Goal: Task Accomplishment & Management: Manage account settings

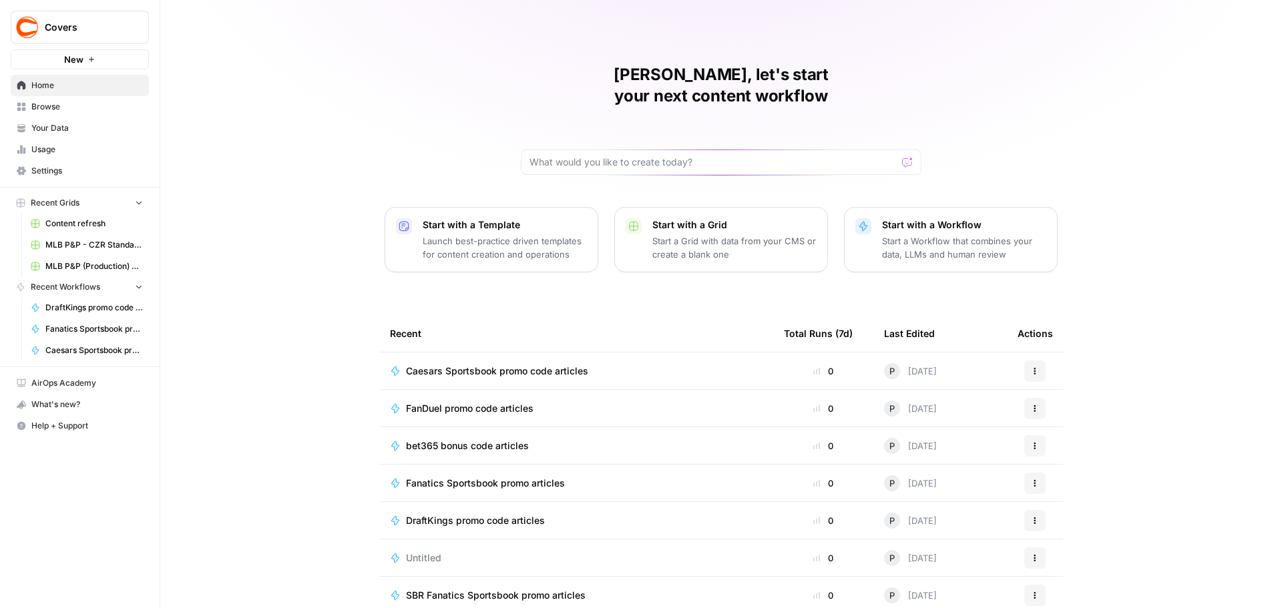
click at [47, 81] on span "Home" at bounding box center [87, 85] width 112 height 12
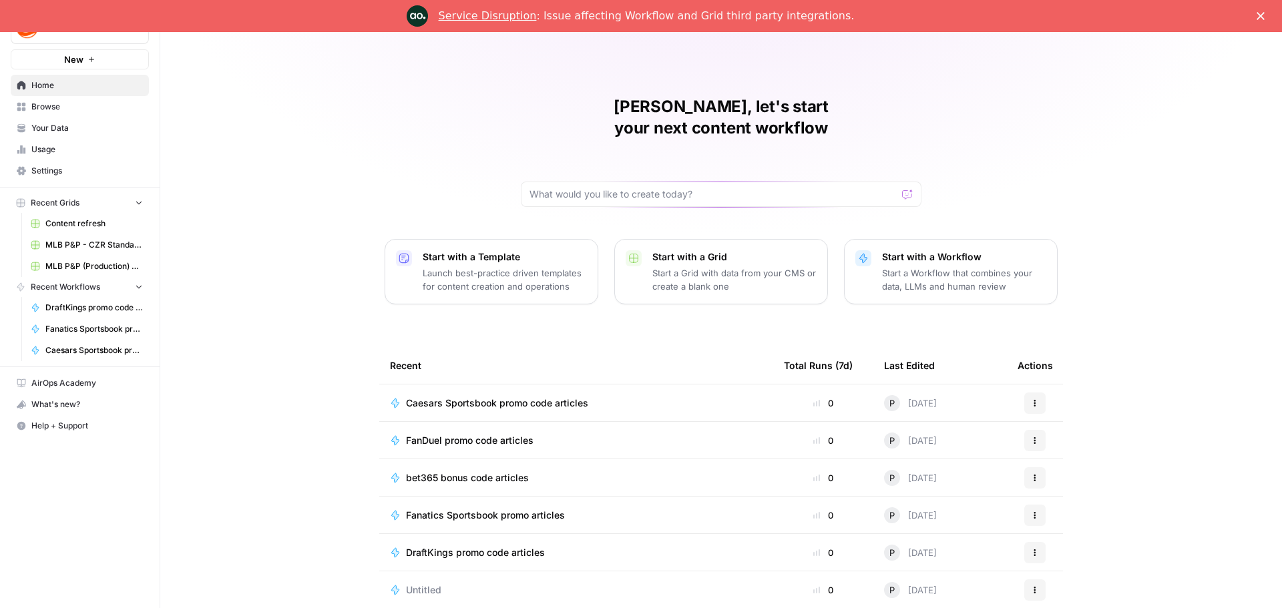
click at [47, 109] on span "Browse" at bounding box center [87, 107] width 112 height 12
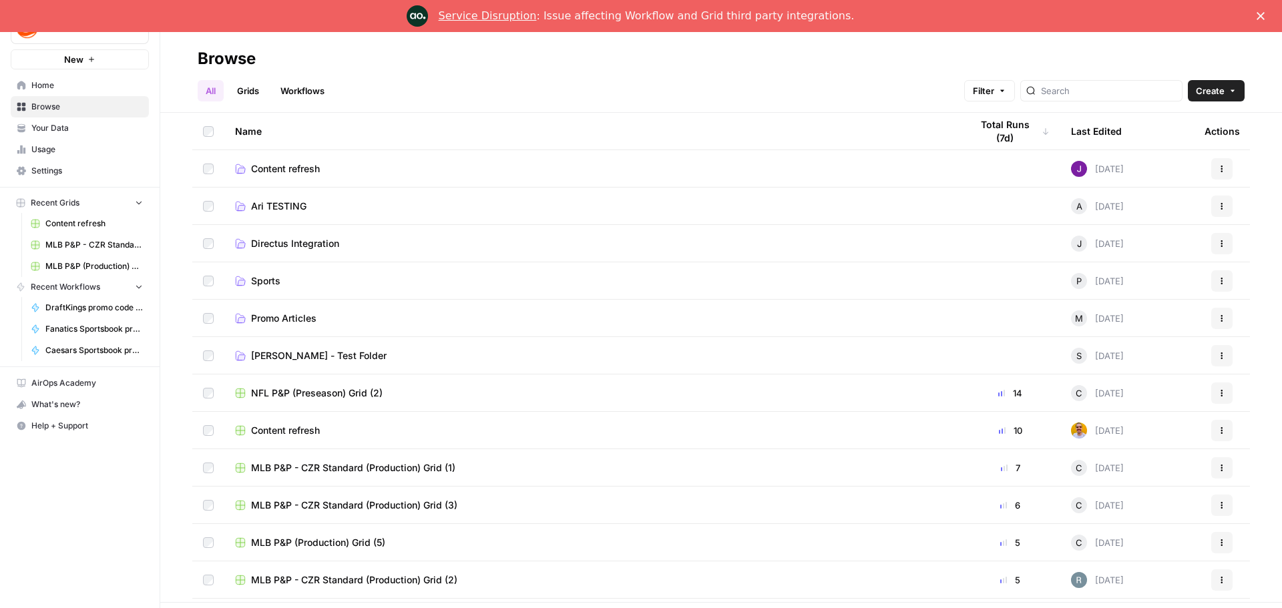
click at [213, 88] on link "All" at bounding box center [211, 90] width 26 height 21
click at [349, 283] on link "Sports" at bounding box center [592, 280] width 715 height 13
click at [315, 94] on link "Workflows" at bounding box center [302, 90] width 60 height 21
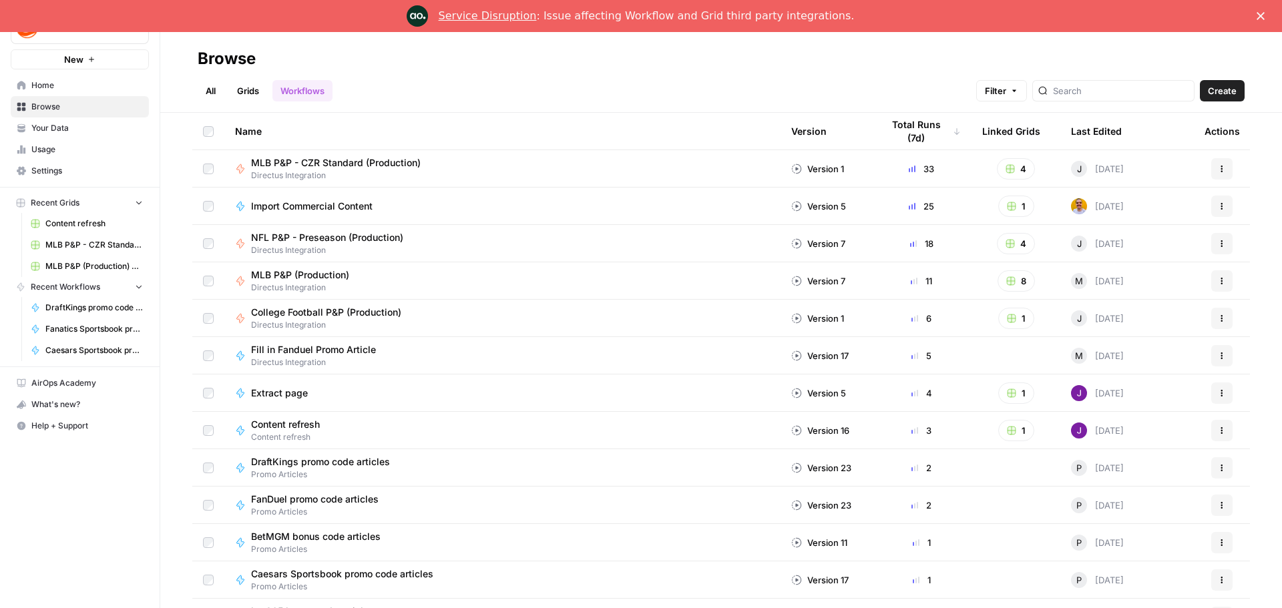
click at [243, 91] on link "Grids" at bounding box center [248, 90] width 38 height 21
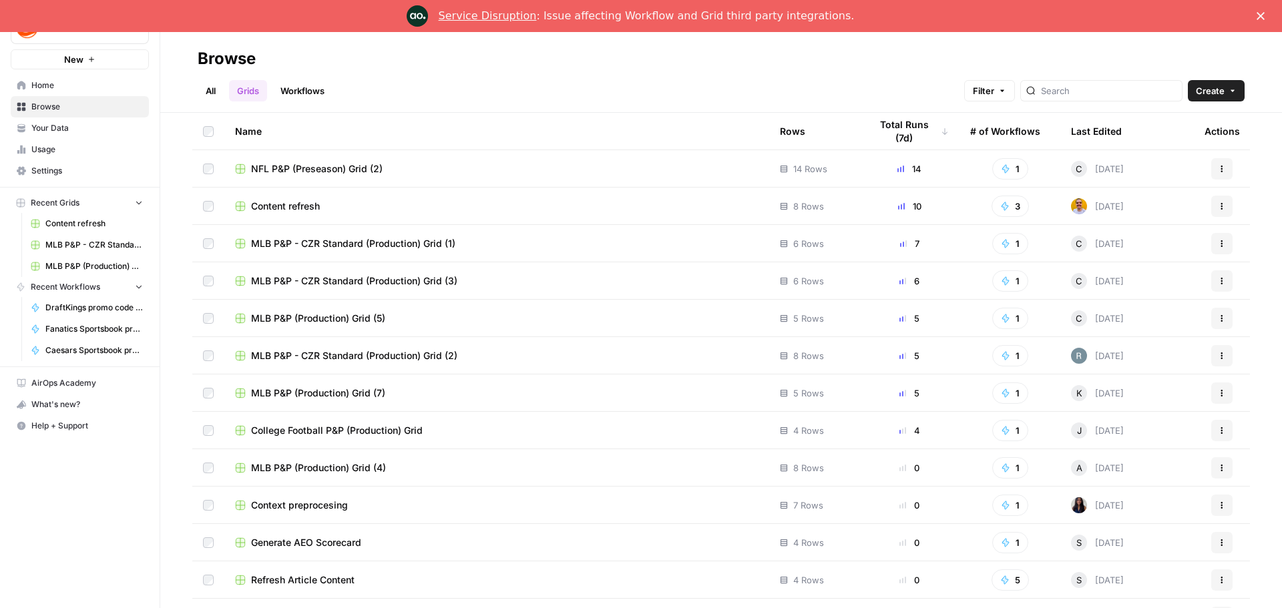
click at [203, 89] on link "All" at bounding box center [211, 90] width 26 height 21
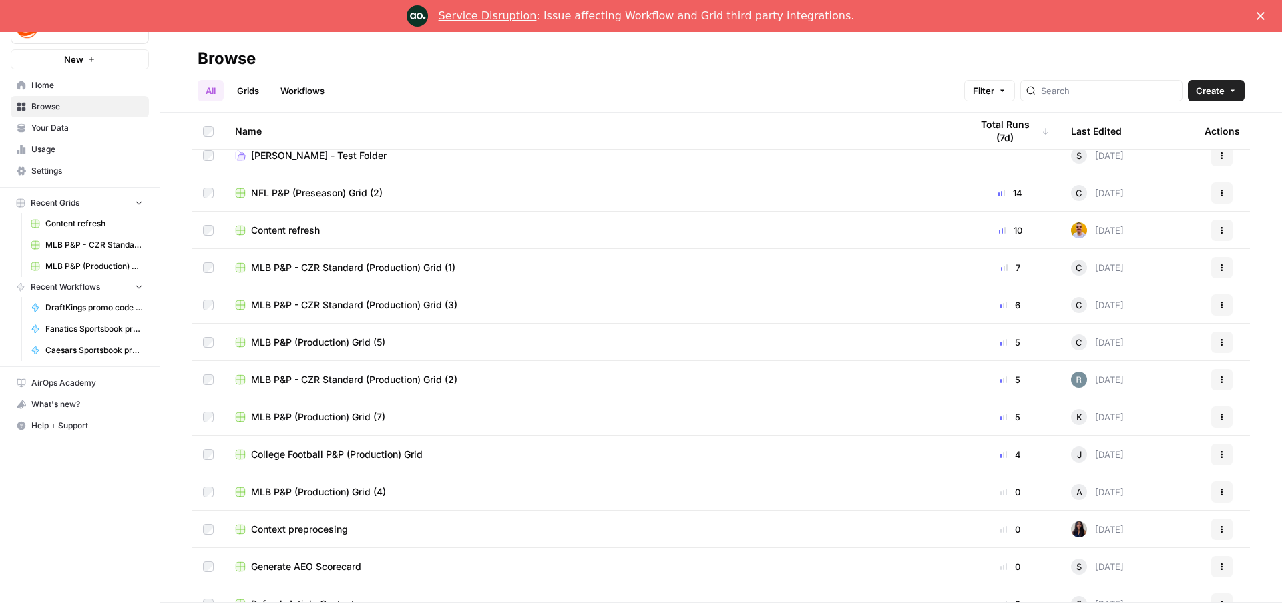
scroll to position [267, 0]
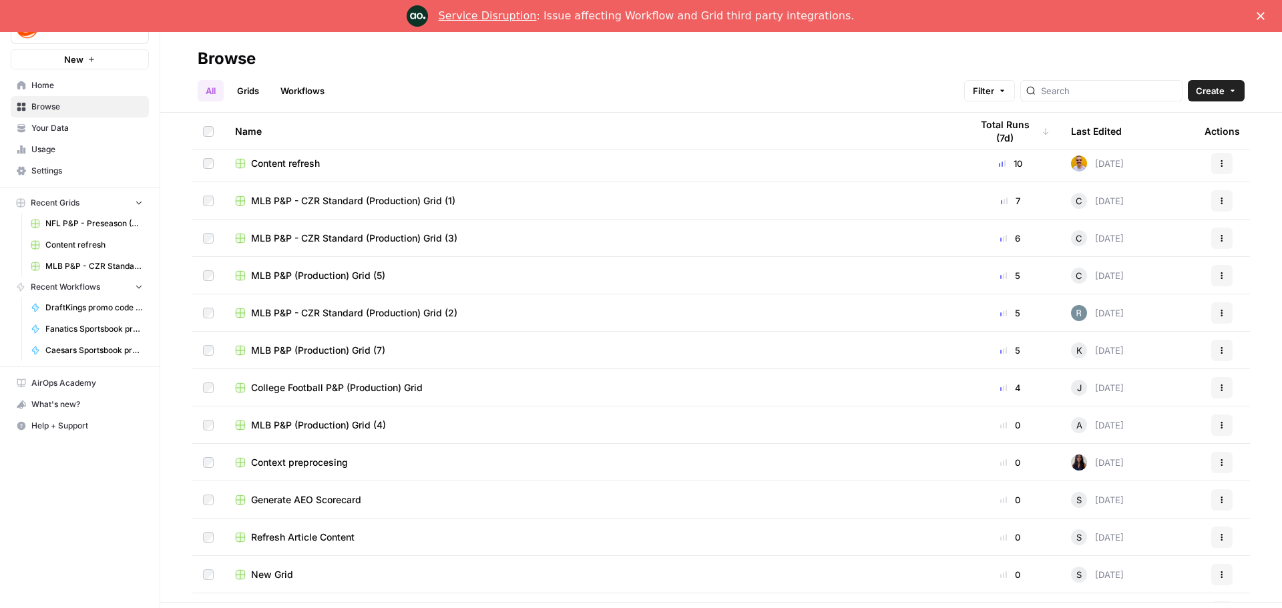
click at [128, 552] on div "Covers New Home Browse Your Data Usage Settings Recent Grids NFL P&P - Preseaso…" at bounding box center [80, 304] width 160 height 608
click at [281, 93] on link "Workflows" at bounding box center [302, 90] width 60 height 21
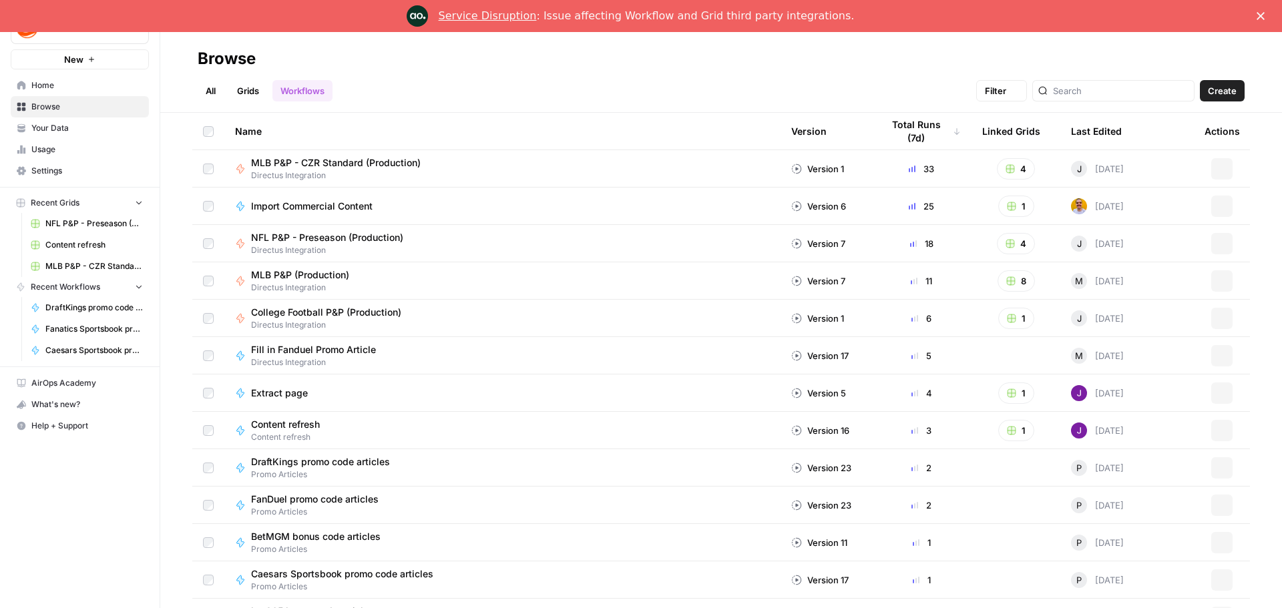
click at [250, 92] on link "Grids" at bounding box center [248, 90] width 38 height 21
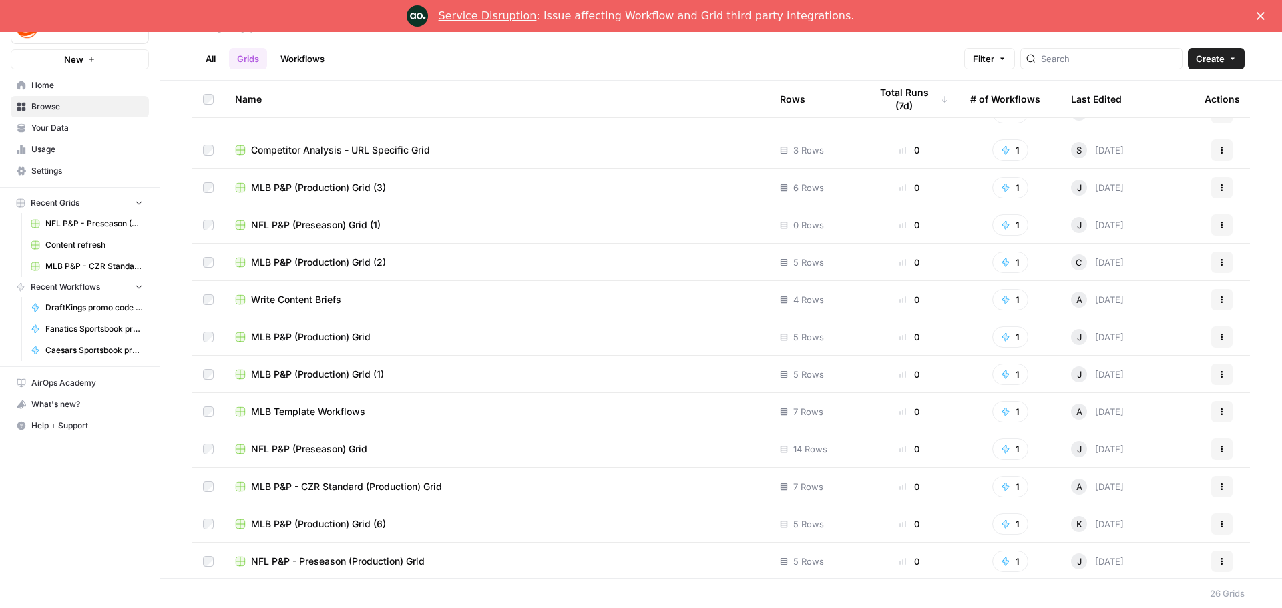
scroll to position [512, 0]
click at [65, 132] on span "Your Data" at bounding box center [87, 128] width 112 height 12
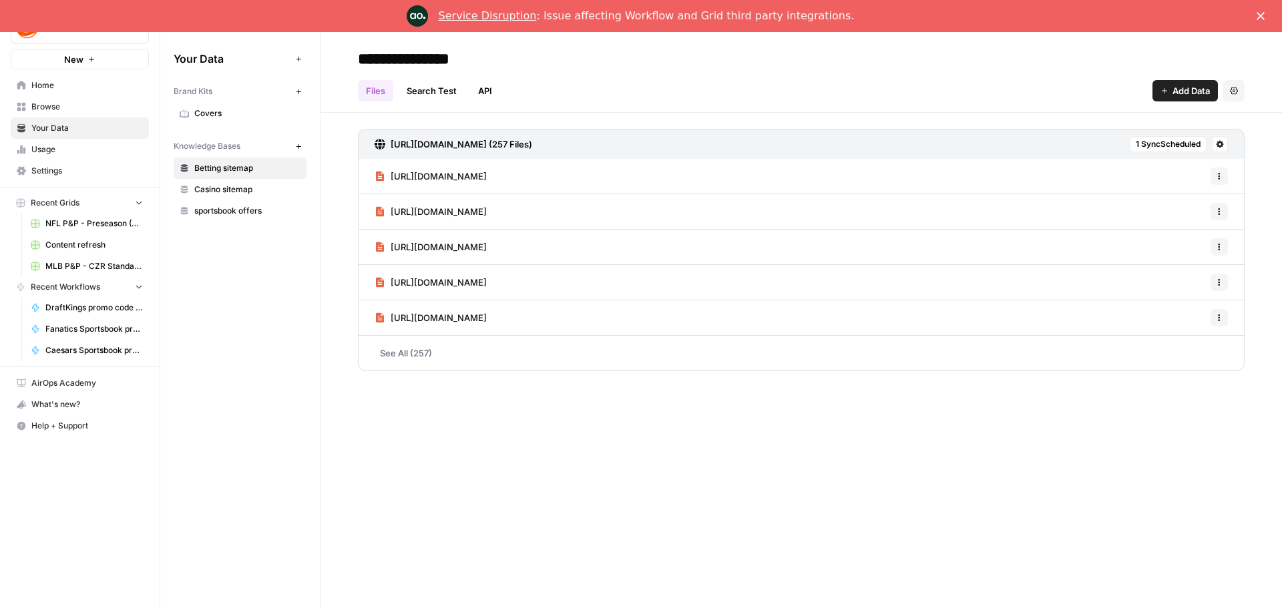
click at [57, 95] on link "Home" at bounding box center [80, 85] width 138 height 21
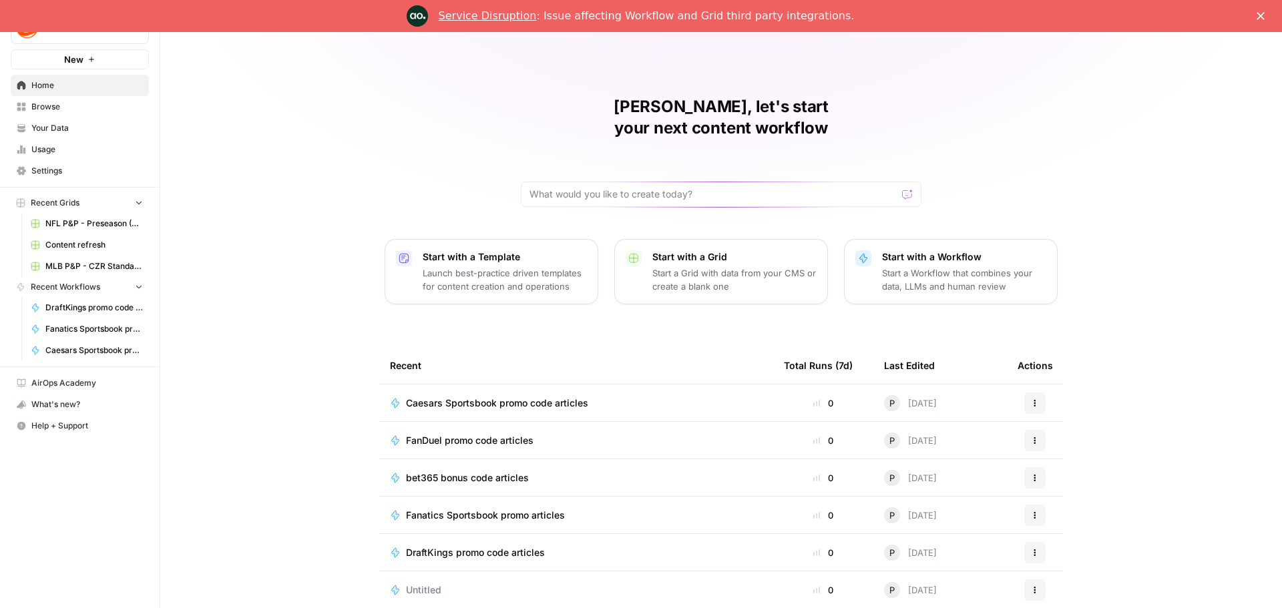
click at [81, 133] on span "Your Data" at bounding box center [87, 128] width 112 height 12
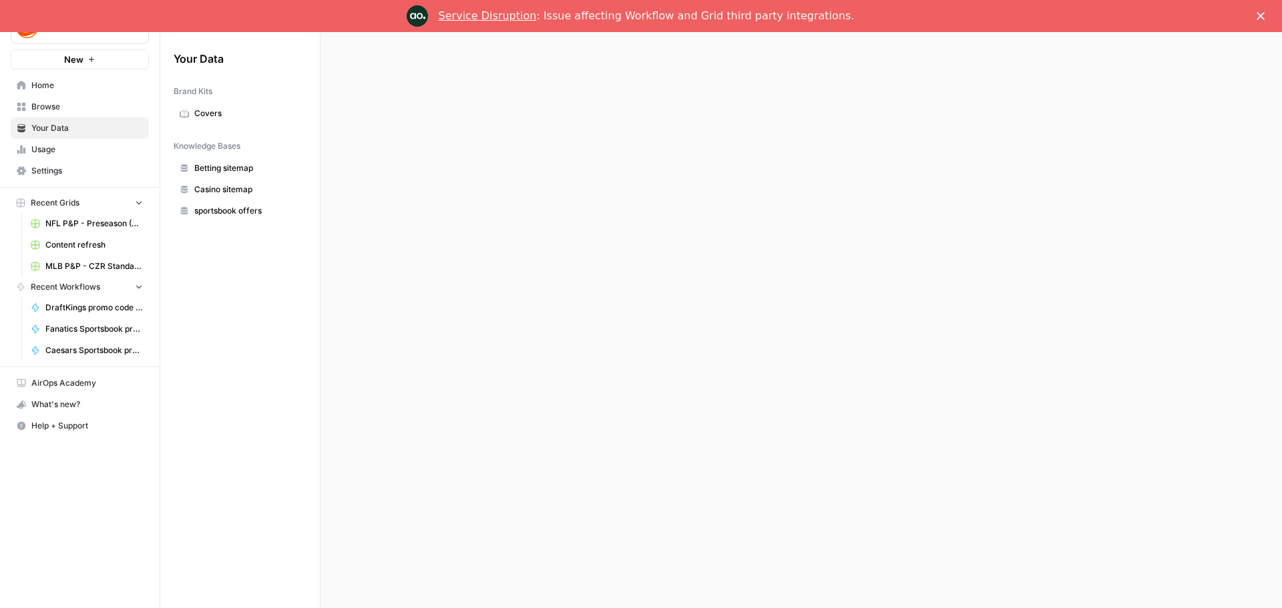
click at [61, 112] on span "Browse" at bounding box center [87, 107] width 112 height 12
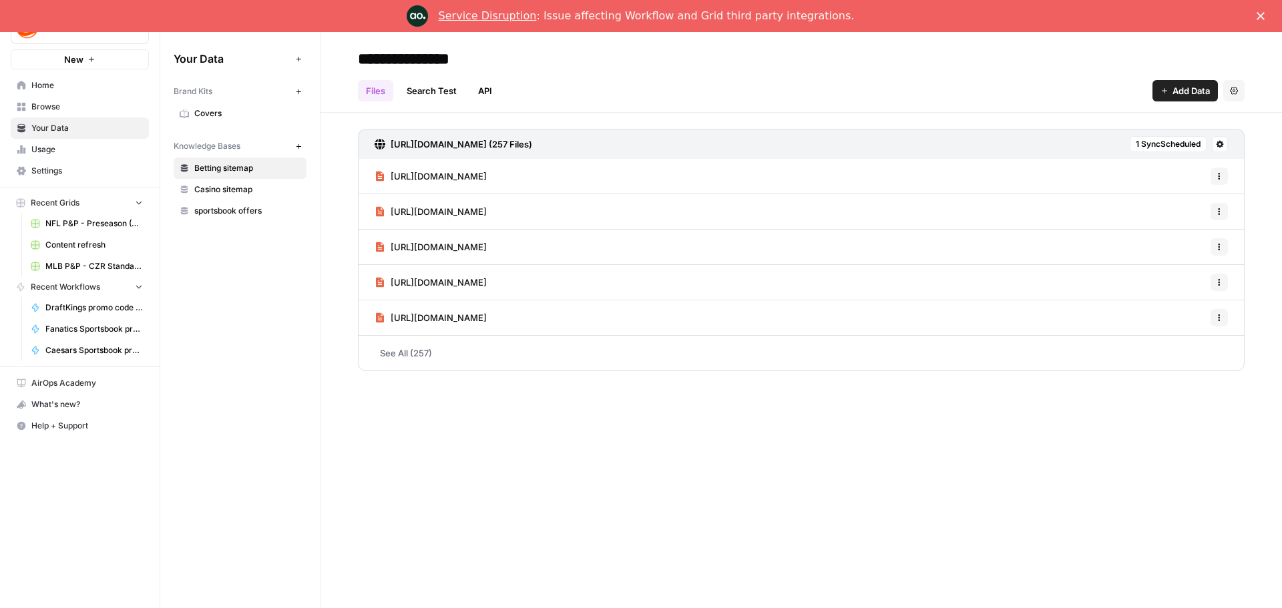
click at [71, 108] on span "Browse" at bounding box center [87, 107] width 112 height 12
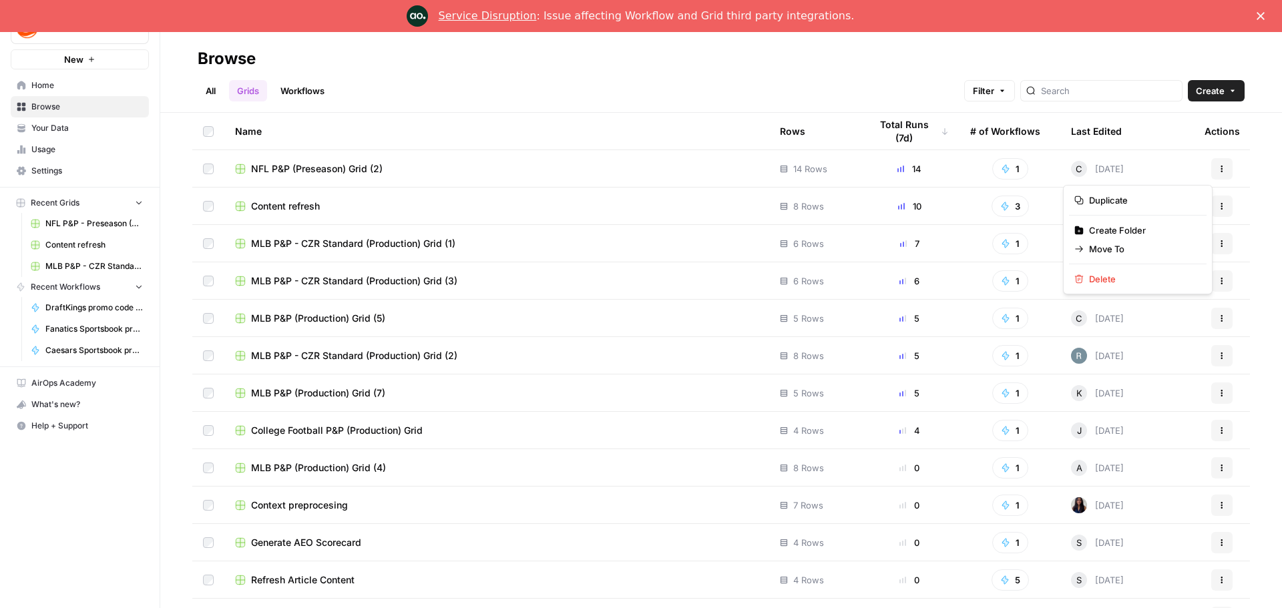
click at [1218, 169] on icon "button" at bounding box center [1222, 169] width 8 height 8
click at [1121, 230] on span "Create Folder" at bounding box center [1142, 230] width 107 height 13
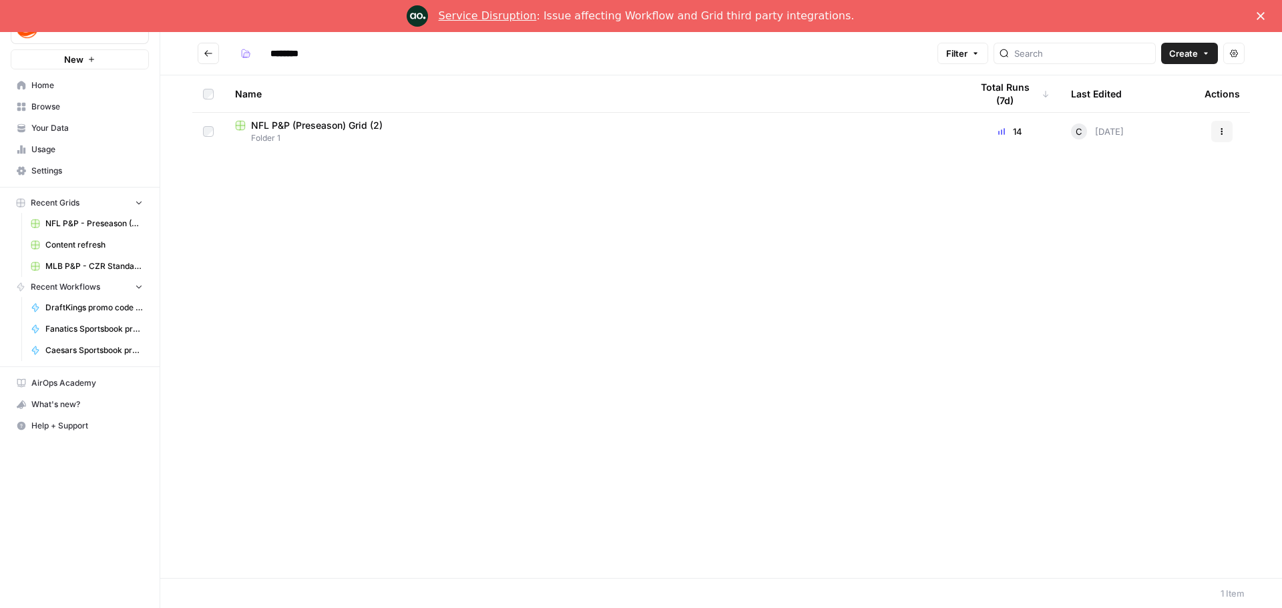
click at [281, 56] on input "********" at bounding box center [301, 53] width 75 height 21
drag, startPoint x: 313, startPoint y: 57, endPoint x: 244, endPoint y: 47, distance: 69.5
click at [244, 47] on div "********" at bounding box center [287, 53] width 104 height 21
type input "**********"
click at [253, 56] on button "button" at bounding box center [245, 53] width 21 height 21
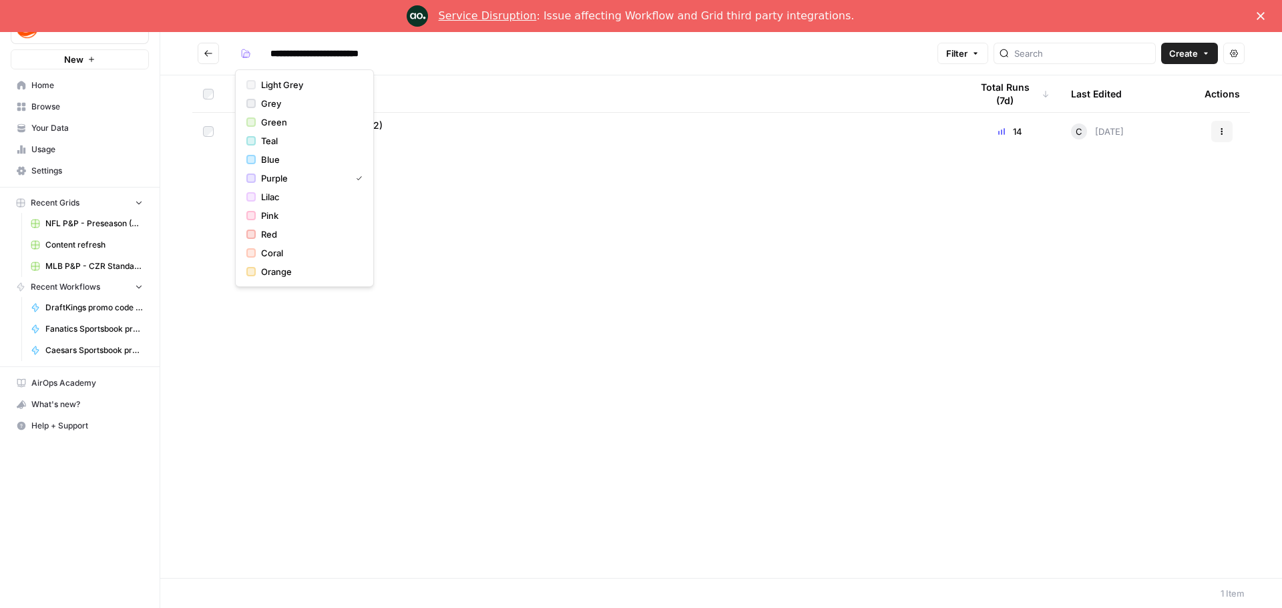
click at [208, 53] on icon "Go back" at bounding box center [208, 53] width 9 height 9
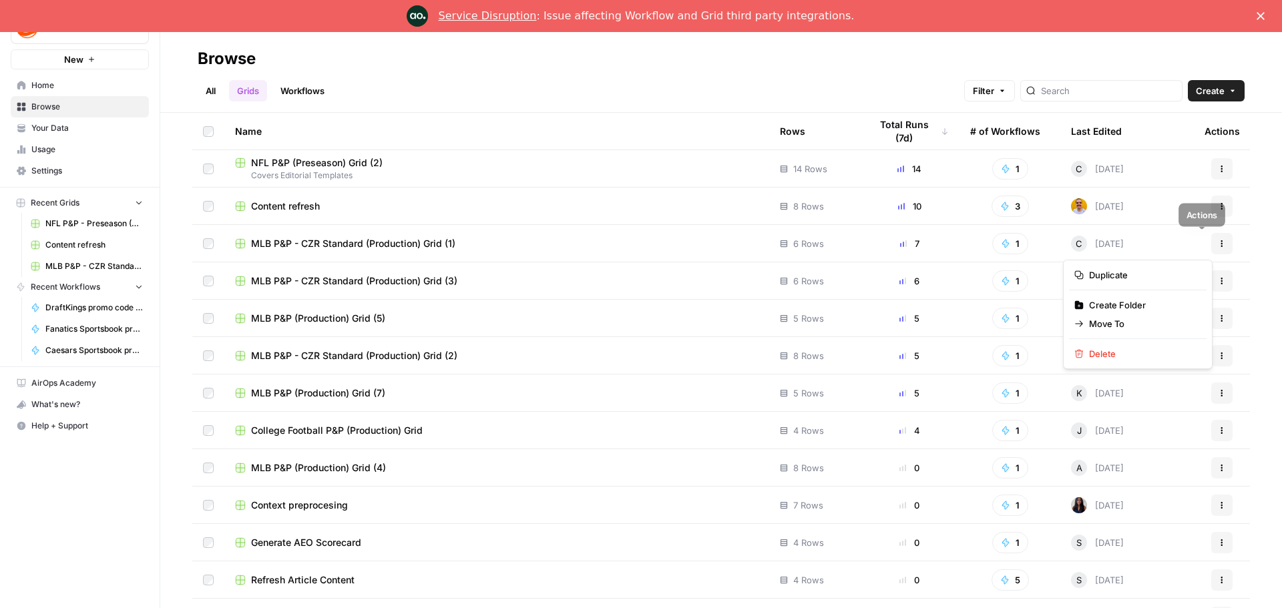
click at [1218, 245] on icon "button" at bounding box center [1222, 244] width 8 height 8
click at [1133, 321] on span "Move To" at bounding box center [1142, 323] width 107 height 13
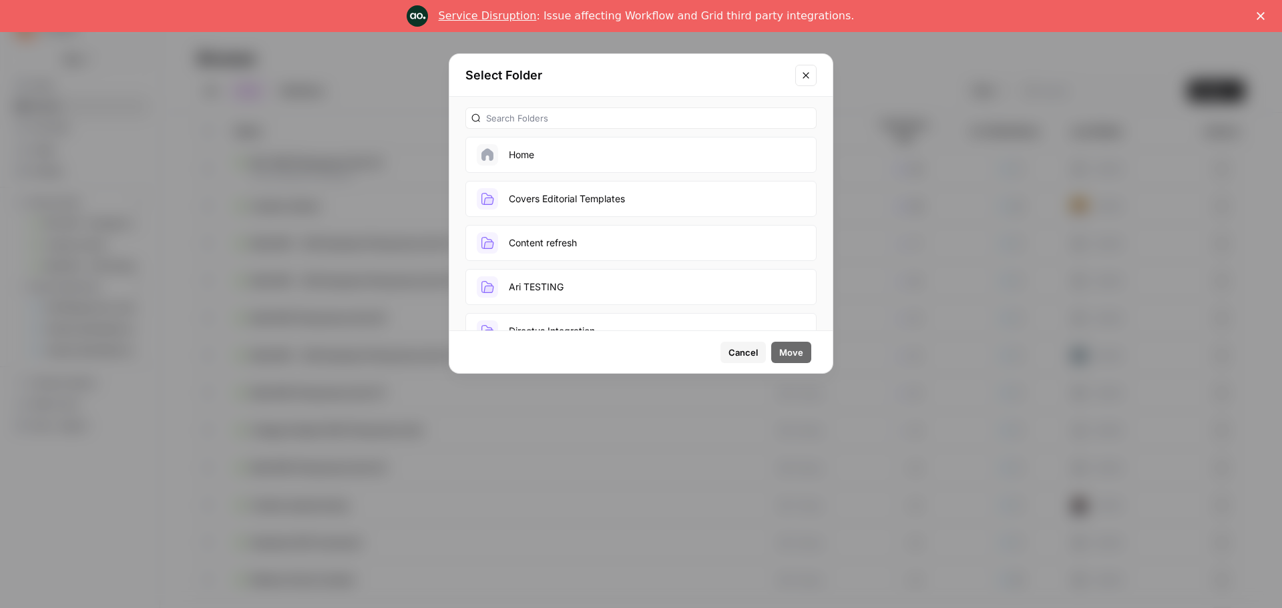
click at [634, 199] on button "Covers Editorial Templates" at bounding box center [641, 199] width 351 height 36
click at [795, 354] on span "Move" at bounding box center [791, 352] width 24 height 13
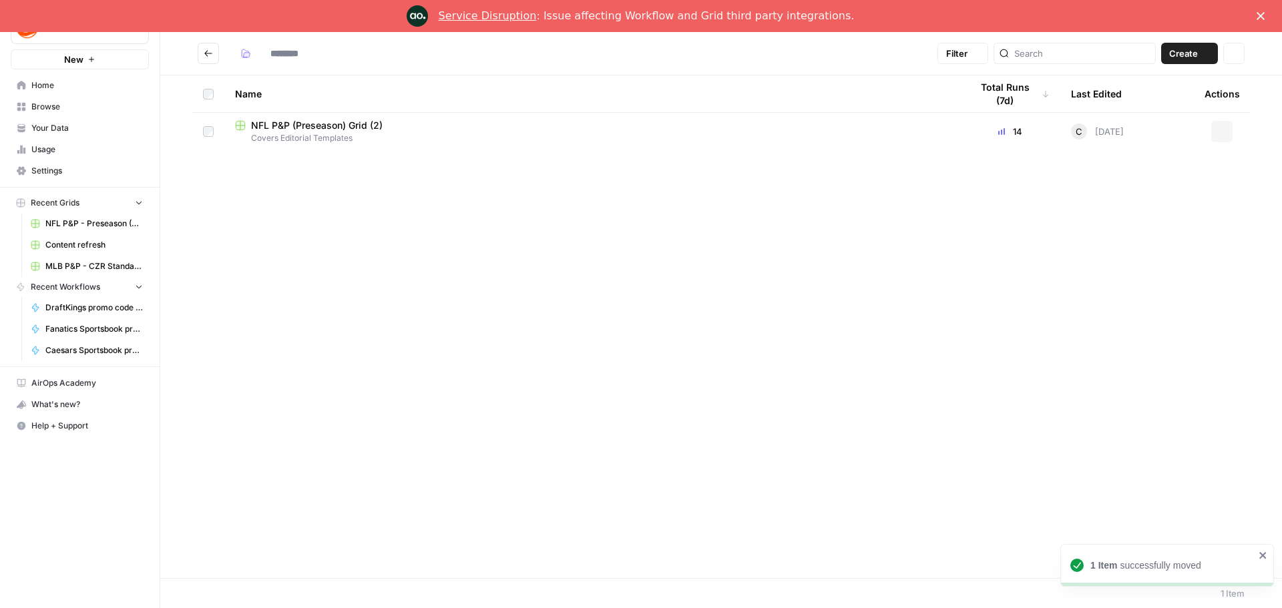
type input "**********"
click at [208, 52] on icon "Go back" at bounding box center [208, 53] width 9 height 9
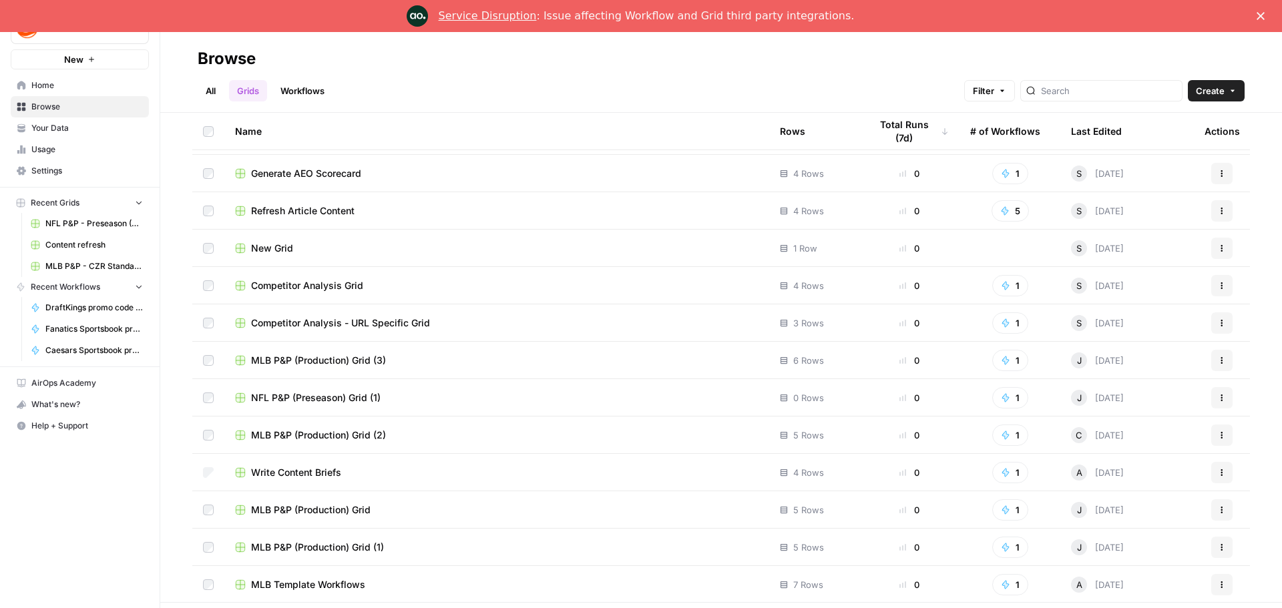
scroll to position [468, 0]
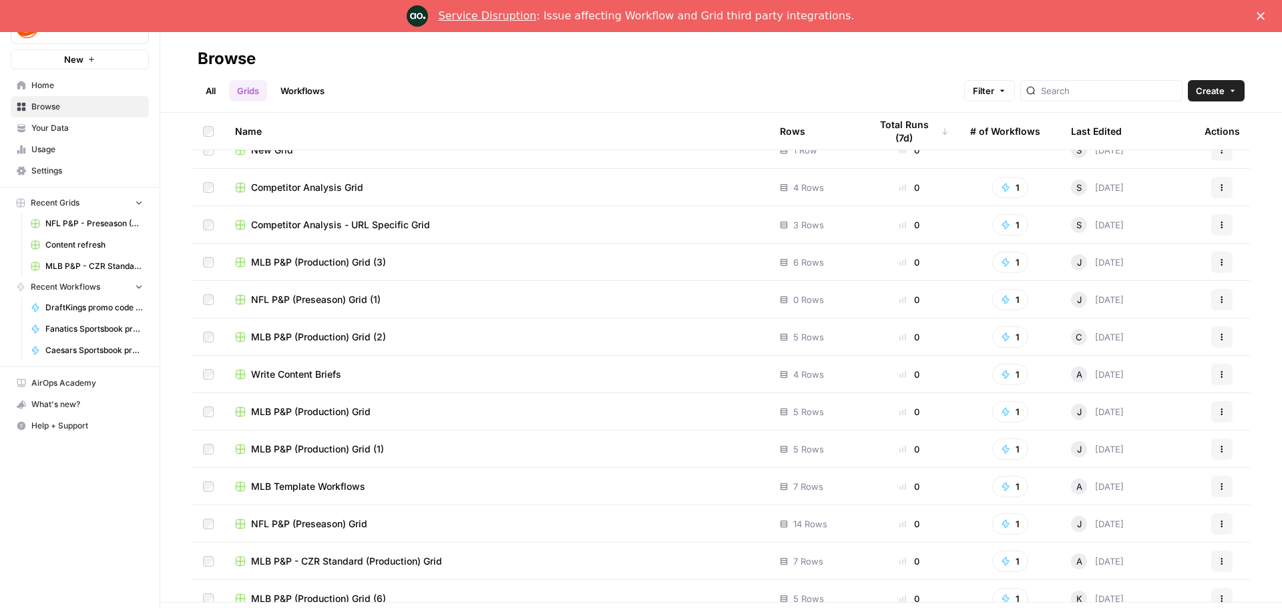
click at [202, 528] on td at bounding box center [208, 524] width 32 height 37
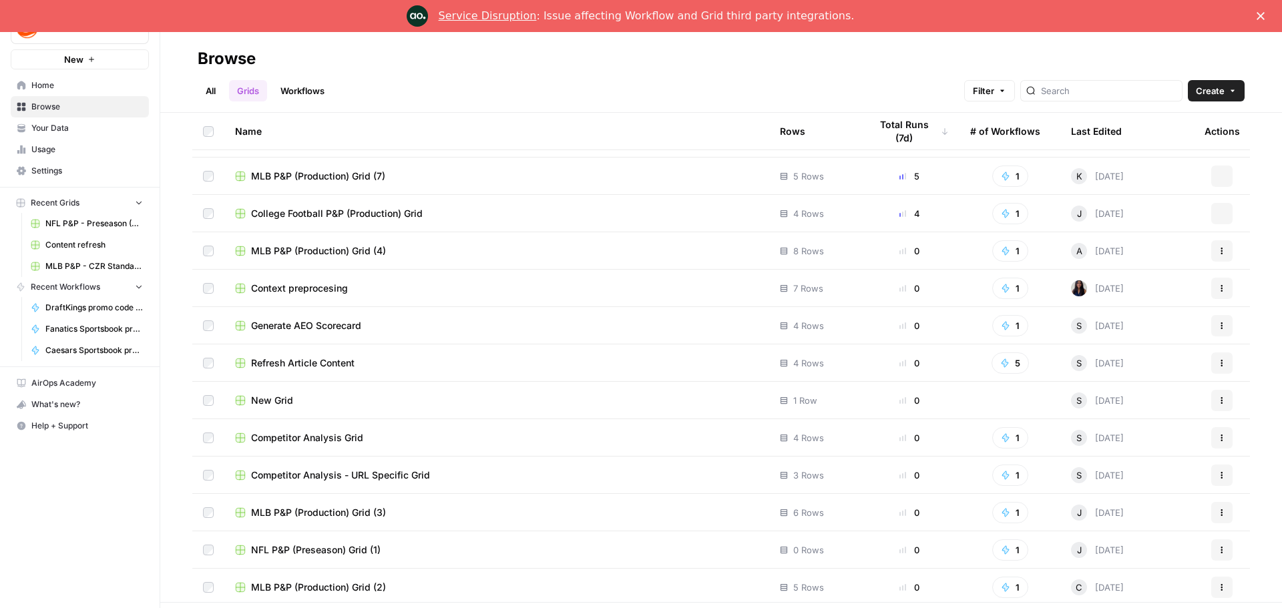
scroll to position [0, 0]
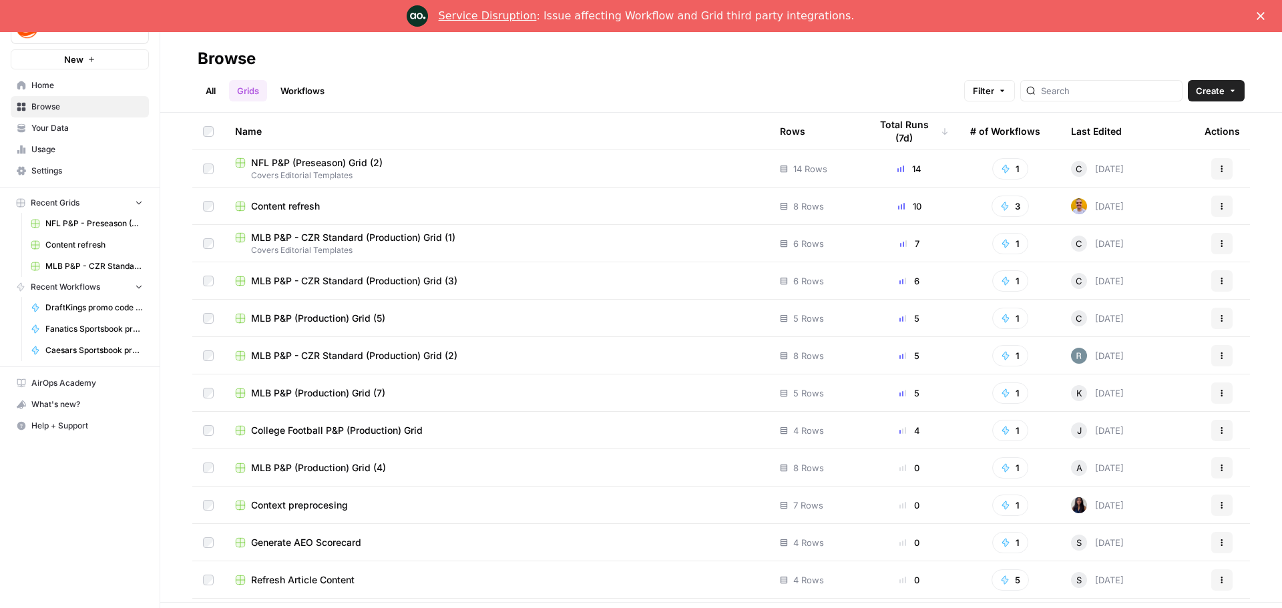
click at [1229, 92] on icon "button" at bounding box center [1233, 91] width 8 height 8
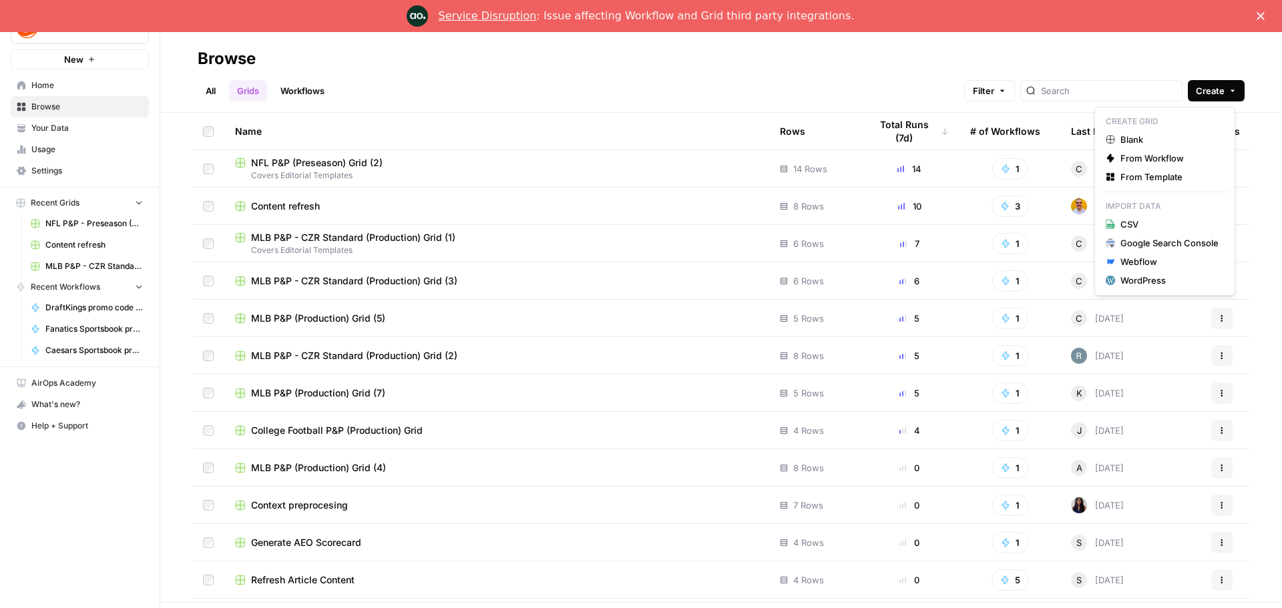
click at [1229, 92] on icon "button" at bounding box center [1233, 91] width 8 height 8
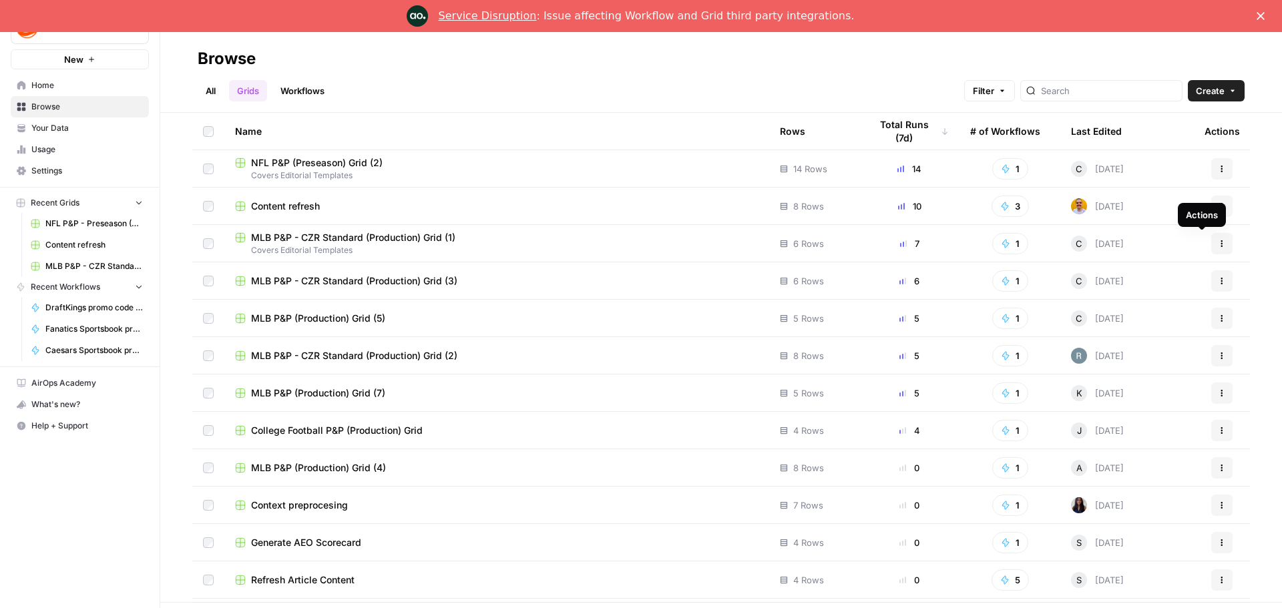
click at [1222, 246] on icon "button" at bounding box center [1223, 246] width 2 height 2
click at [1117, 324] on span "Move To" at bounding box center [1142, 323] width 107 height 13
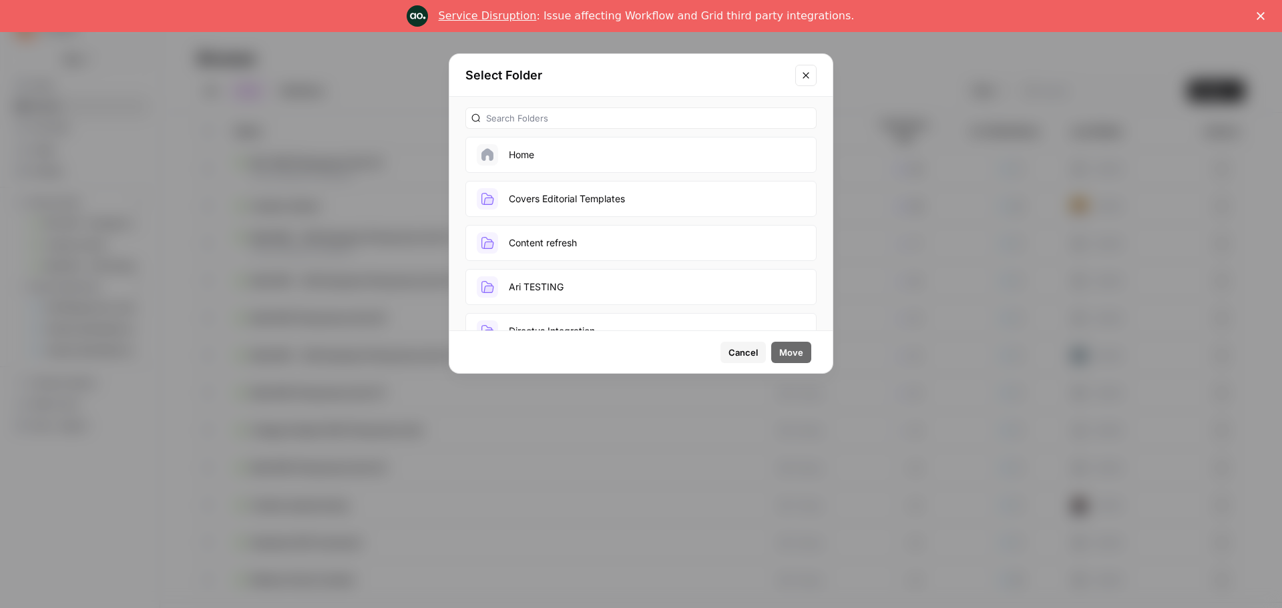
click at [614, 194] on button "Covers Editorial Templates" at bounding box center [641, 199] width 351 height 36
click at [799, 356] on span "Move" at bounding box center [791, 352] width 24 height 13
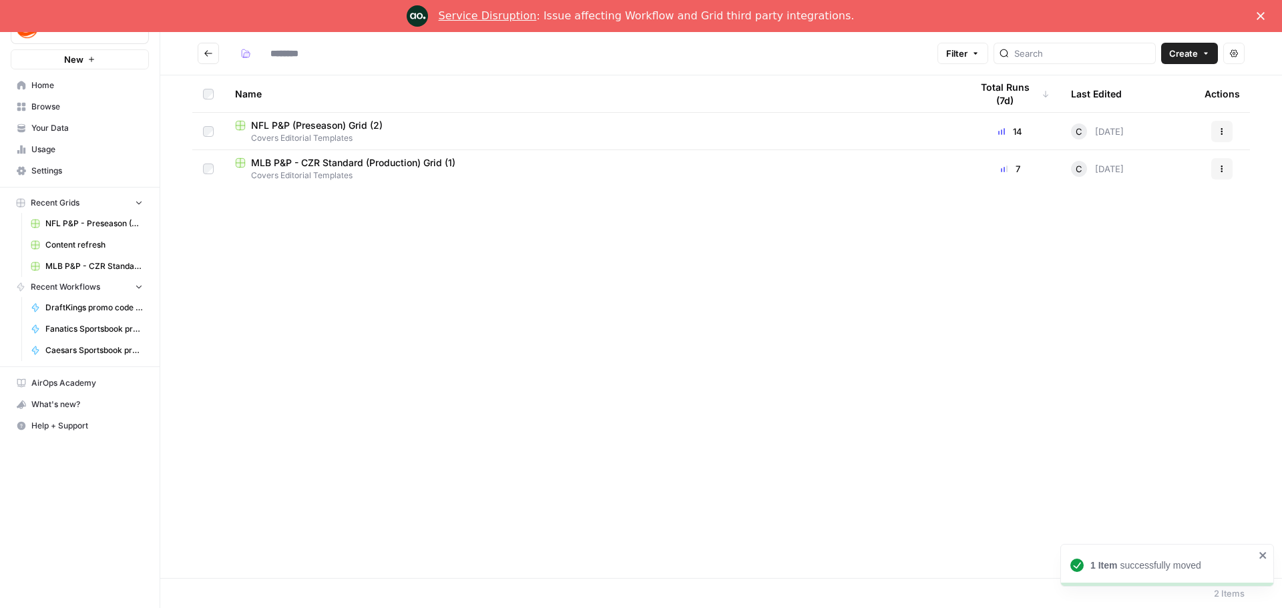
type input "**********"
click at [38, 88] on span "Home" at bounding box center [87, 85] width 112 height 12
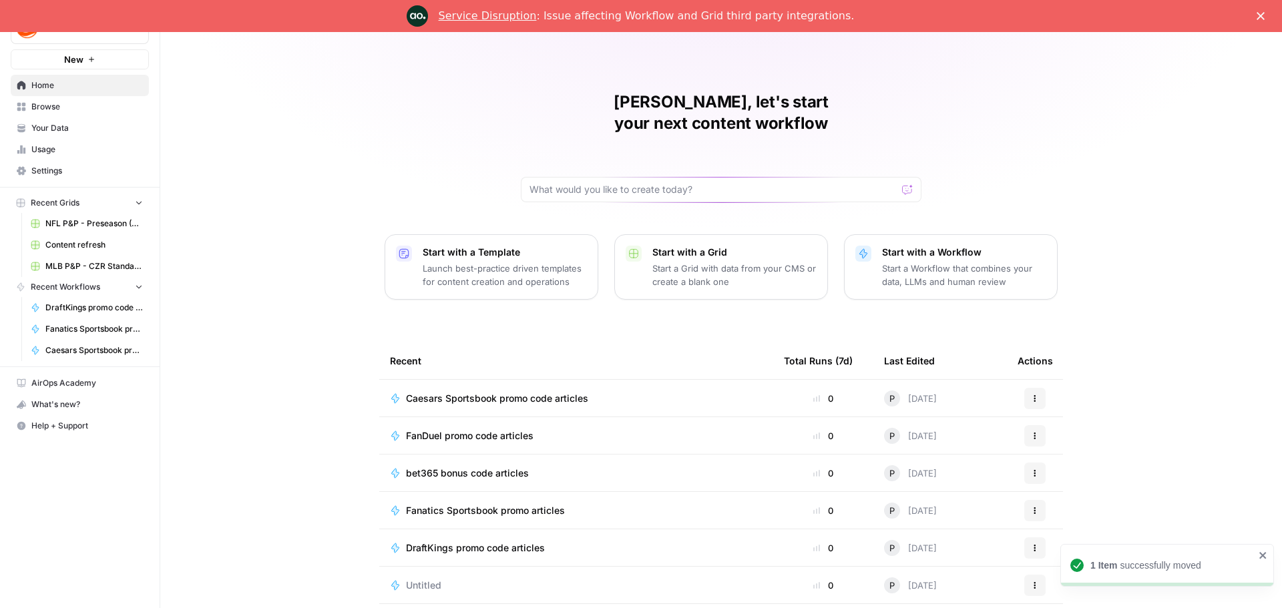
scroll to position [6, 0]
click at [45, 108] on span "Browse" at bounding box center [87, 107] width 112 height 12
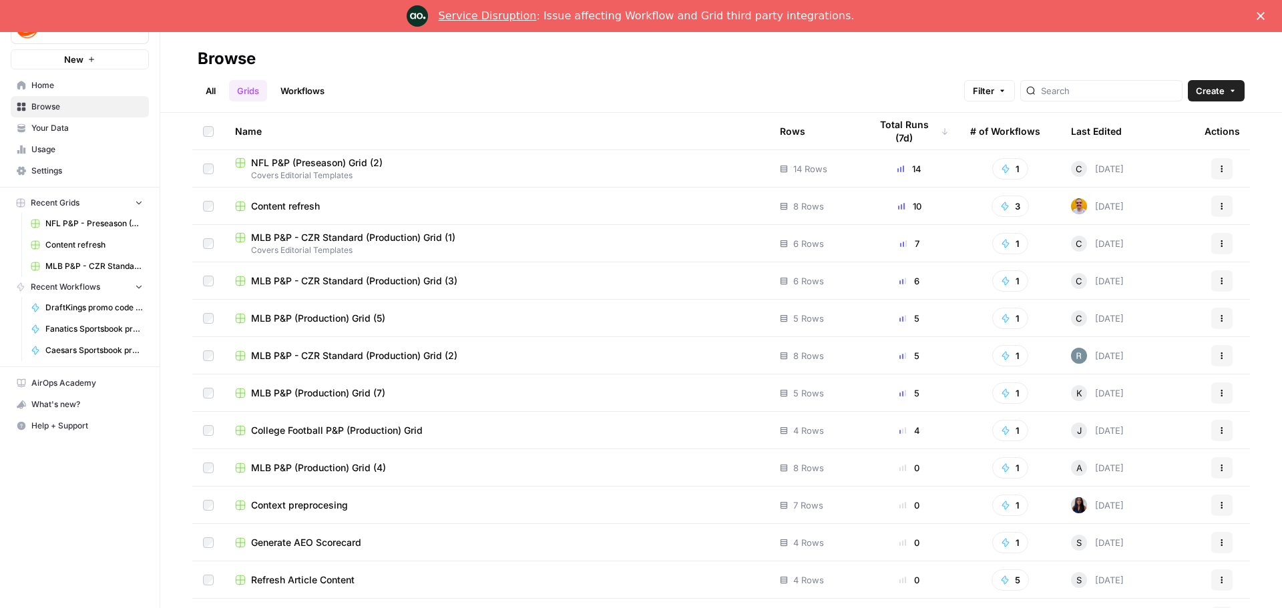
click at [217, 96] on link "All" at bounding box center [211, 90] width 26 height 21
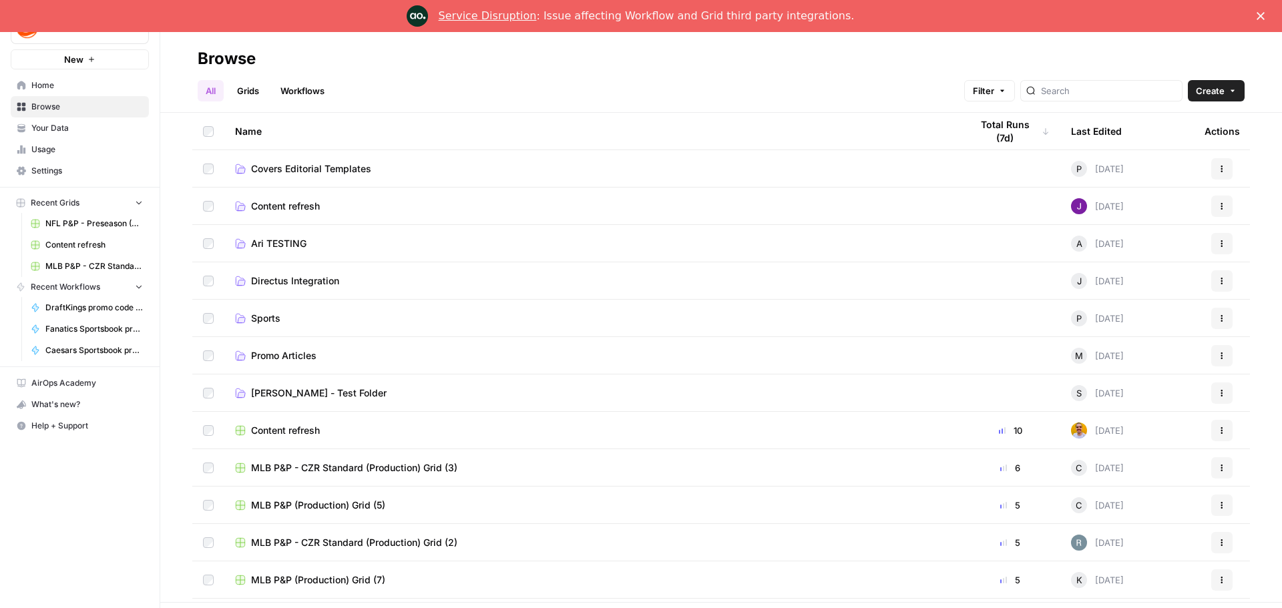
click at [331, 173] on span "Covers Editorial Templates" at bounding box center [311, 168] width 120 height 13
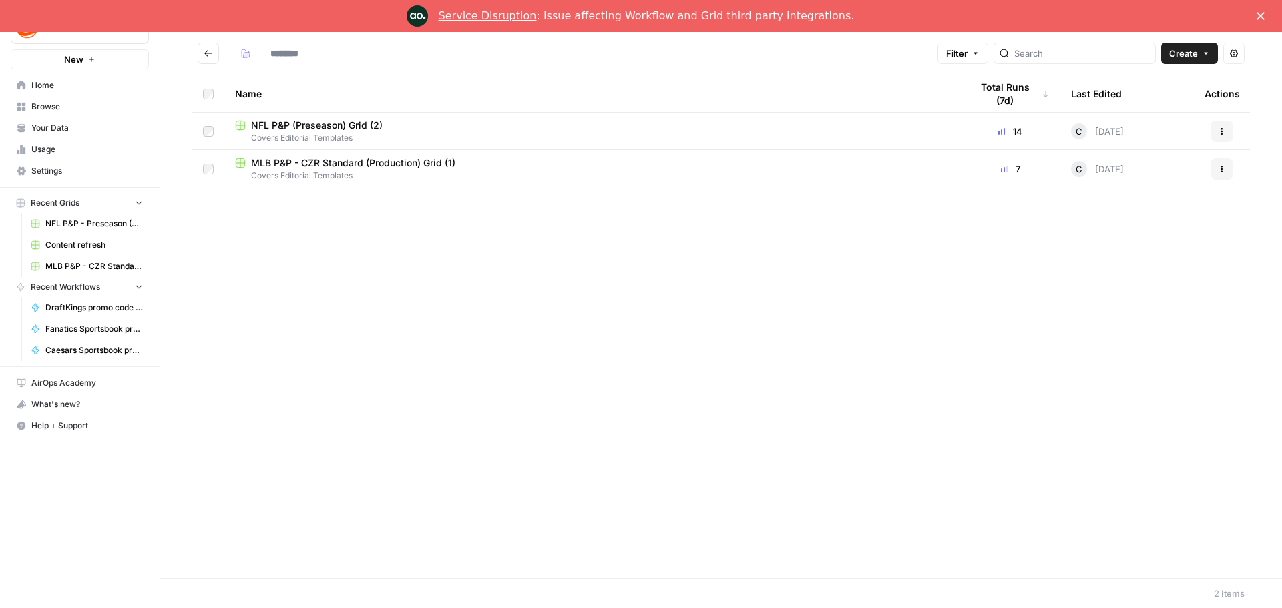
type input "**********"
click at [206, 59] on button "Go back" at bounding box center [208, 53] width 21 height 21
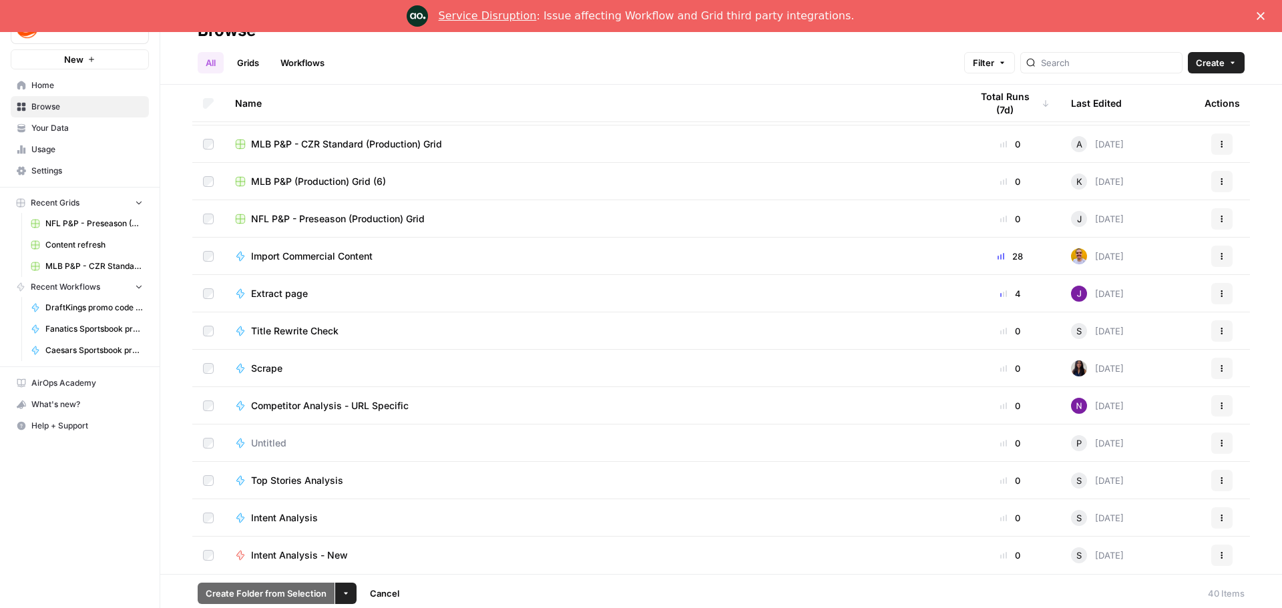
scroll to position [32, 0]
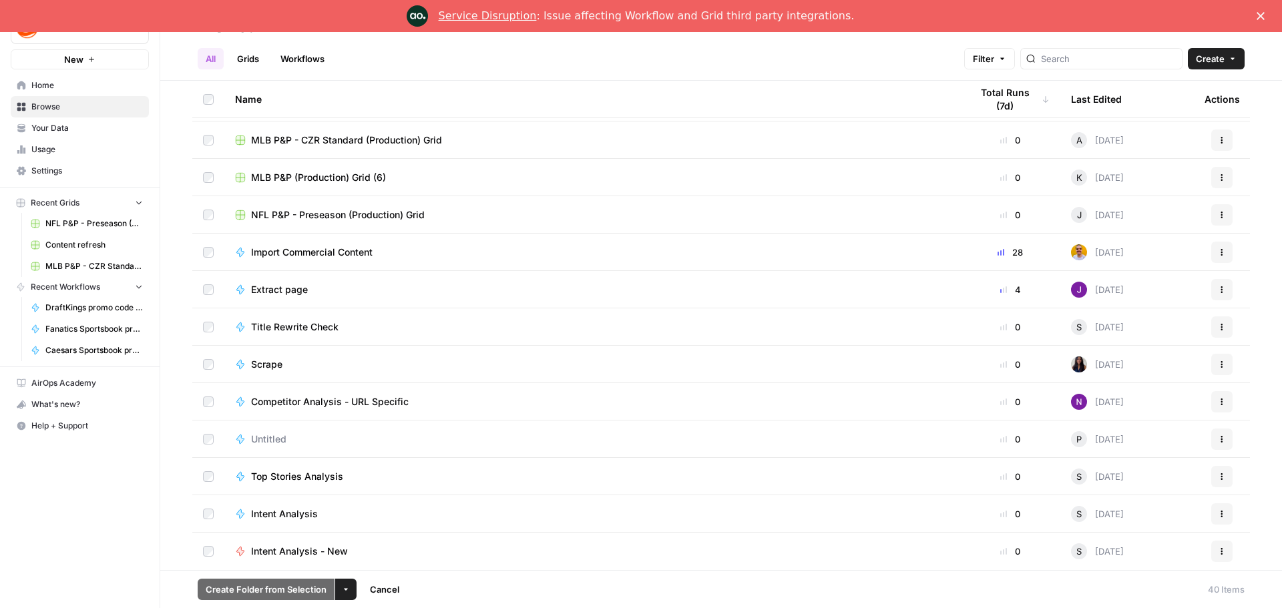
click at [387, 592] on span "Cancel" at bounding box center [384, 589] width 29 height 13
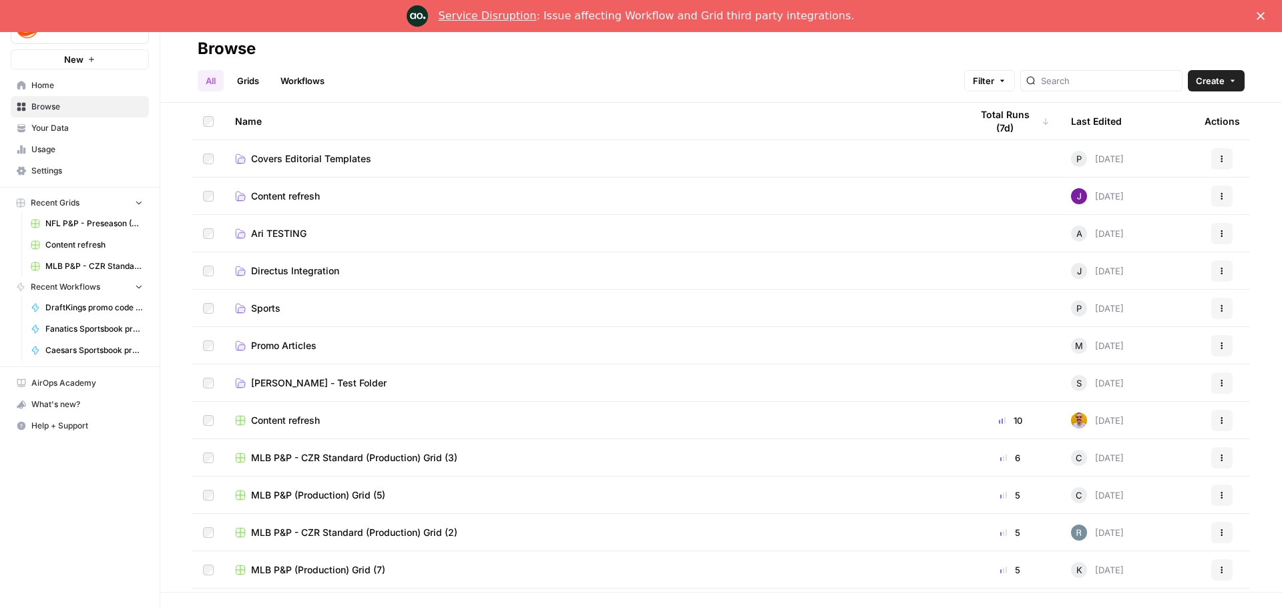
scroll to position [0, 0]
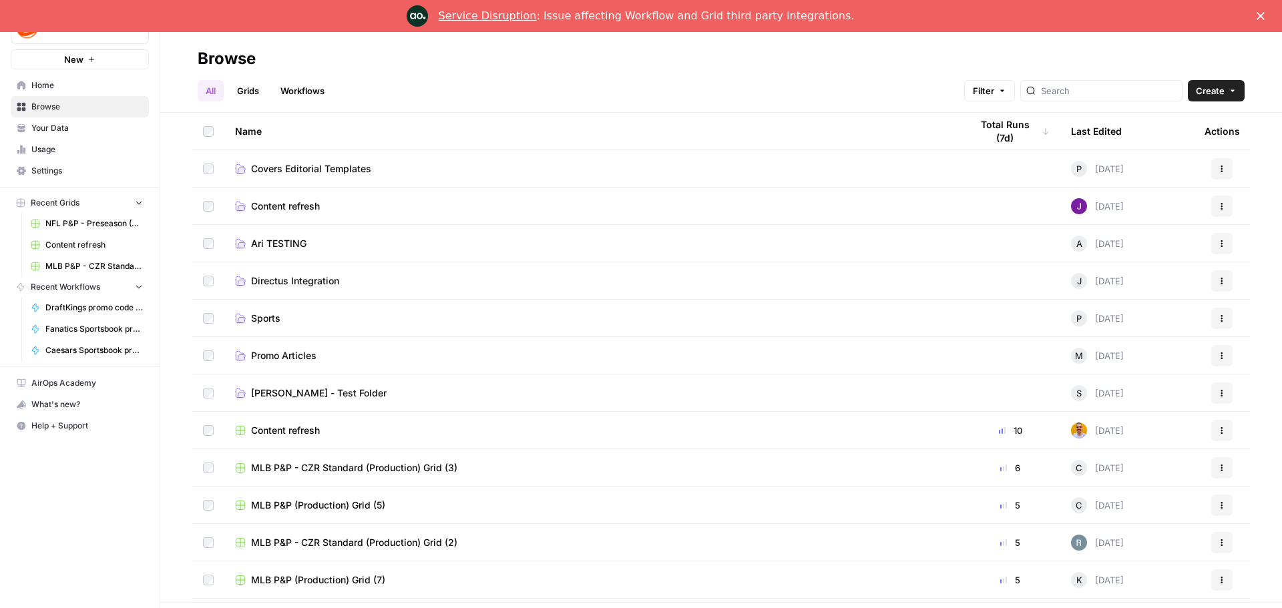
click at [318, 172] on span "Covers Editorial Templates" at bounding box center [311, 168] width 120 height 13
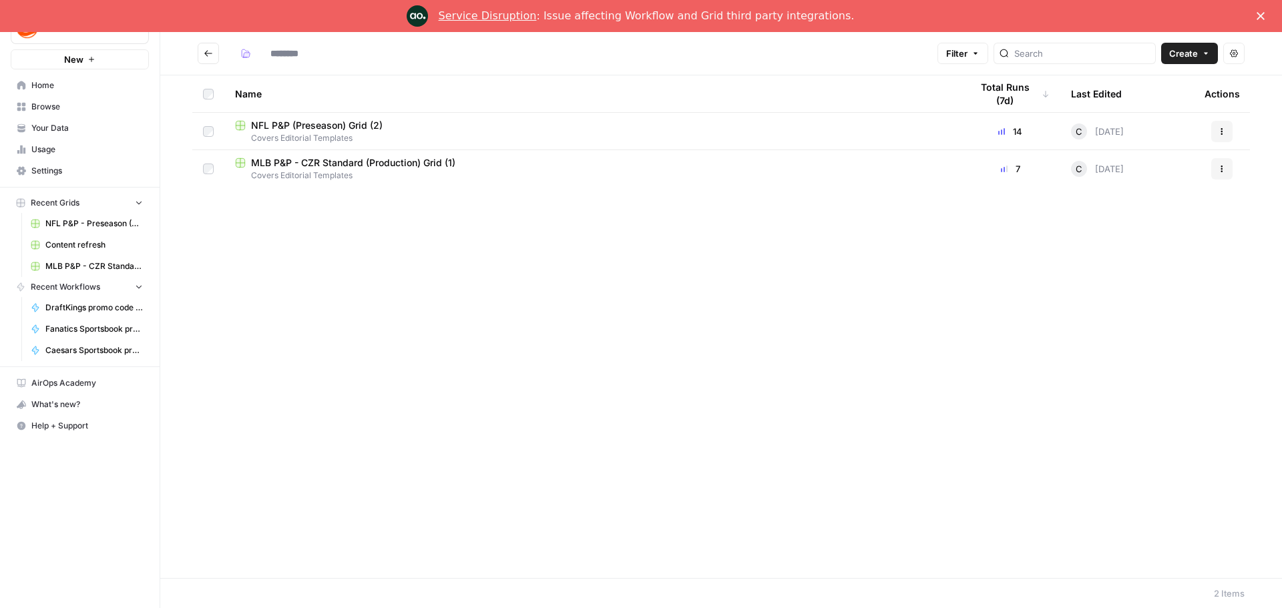
type input "**********"
click at [217, 168] on td at bounding box center [208, 168] width 32 height 37
click at [1222, 138] on button "Actions" at bounding box center [1222, 131] width 21 height 21
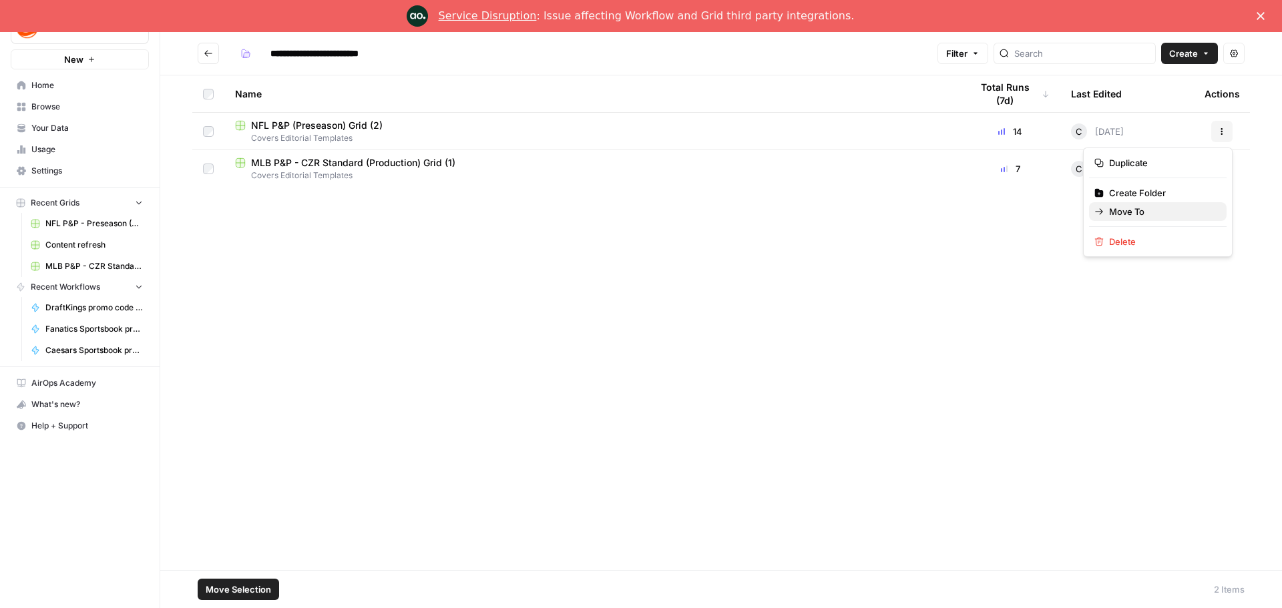
click at [1141, 208] on span "Move To" at bounding box center [1162, 211] width 107 height 13
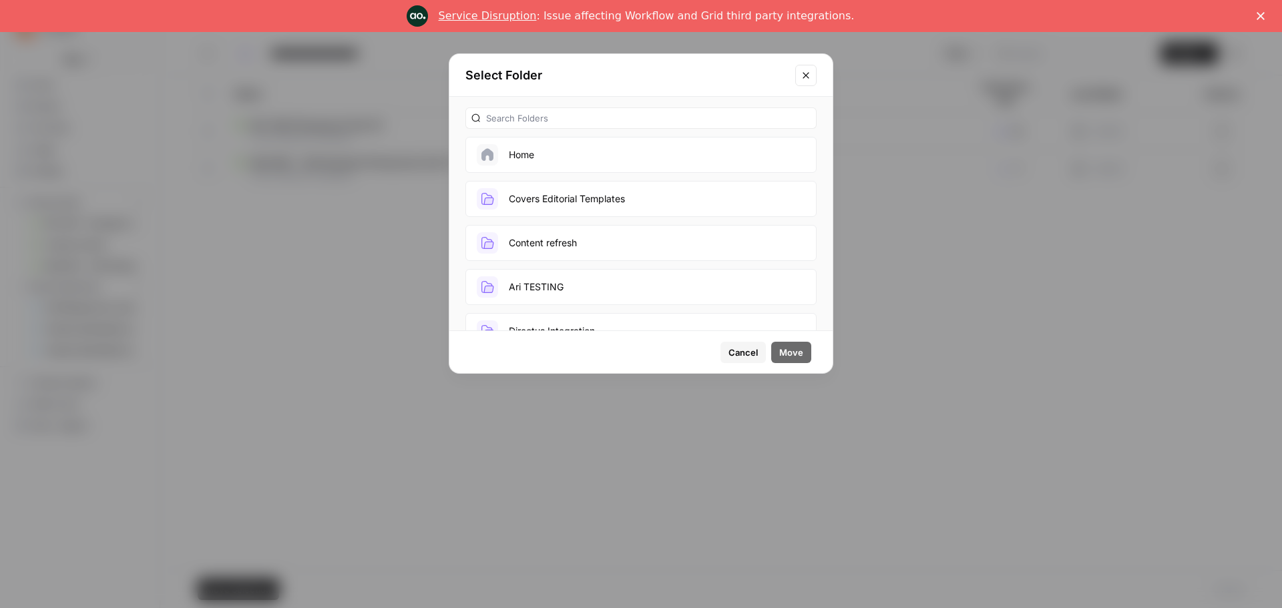
click at [648, 159] on button "Home" at bounding box center [641, 155] width 351 height 36
click at [792, 351] on span "Move" at bounding box center [791, 352] width 24 height 13
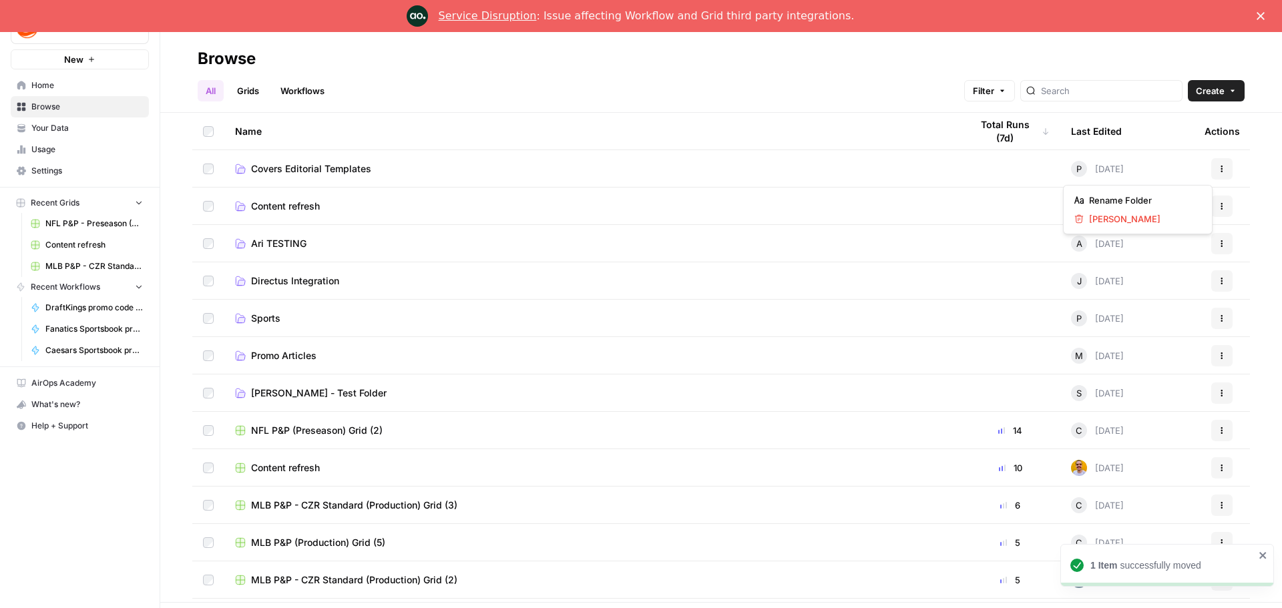
click at [1218, 169] on icon "button" at bounding box center [1222, 169] width 8 height 8
click at [1111, 222] on span "[PERSON_NAME]" at bounding box center [1142, 218] width 107 height 13
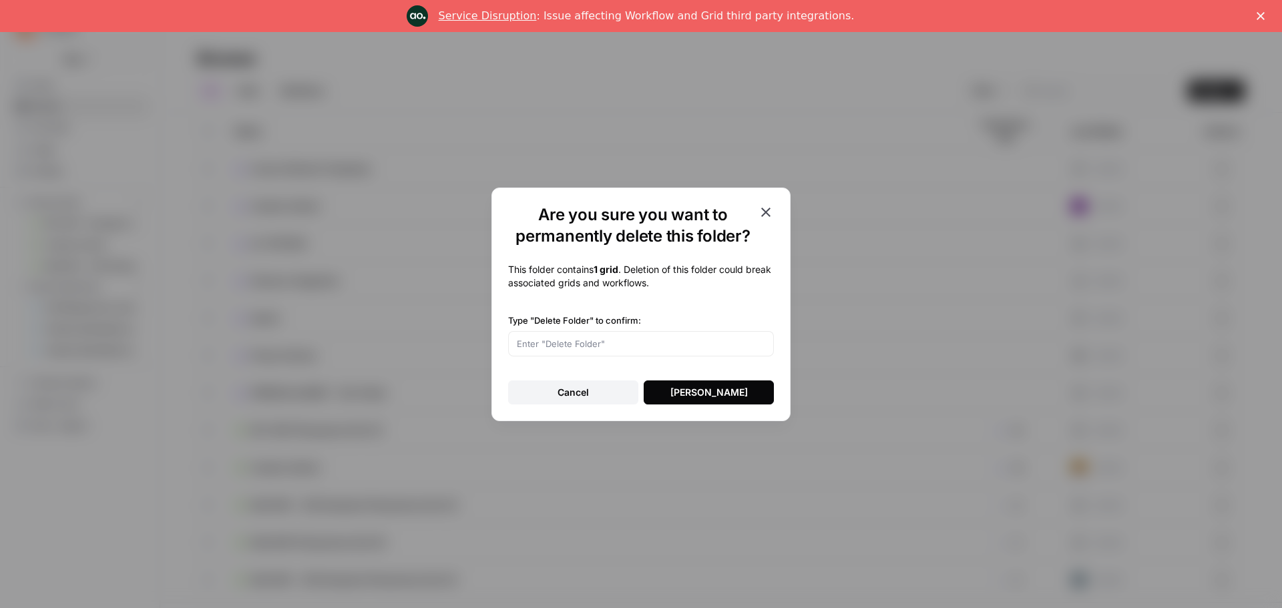
click at [708, 397] on div "[PERSON_NAME]" at bounding box center [709, 392] width 77 height 13
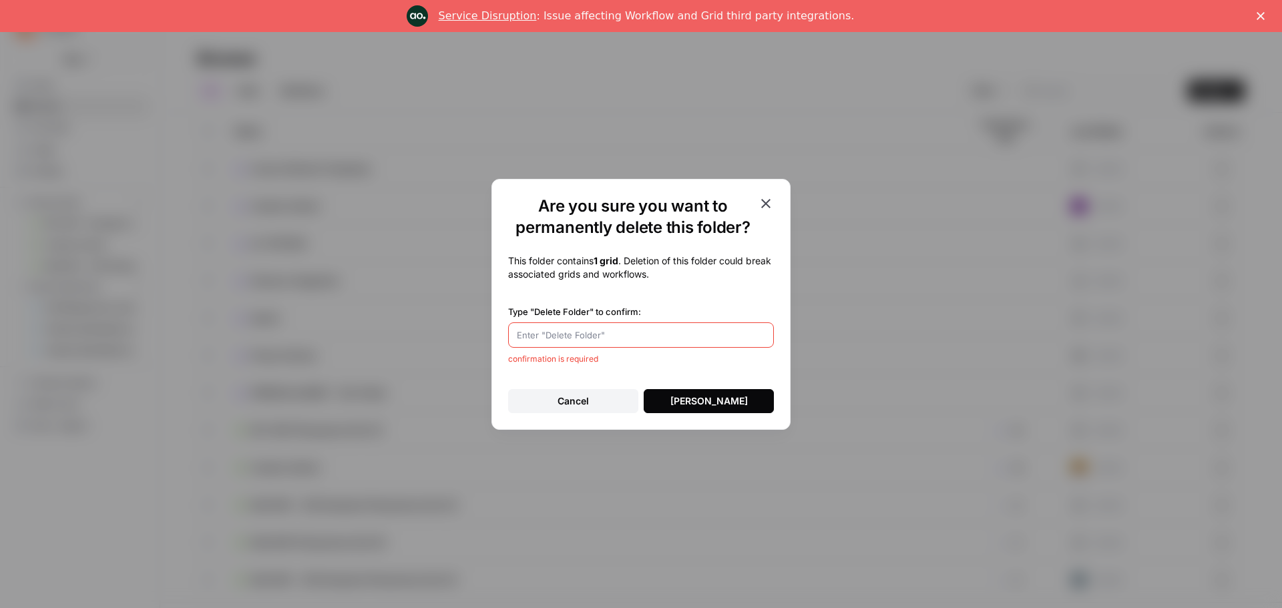
click at [689, 405] on div "[PERSON_NAME]" at bounding box center [709, 401] width 77 height 13
click at [644, 389] on button "[PERSON_NAME]" at bounding box center [709, 401] width 130 height 24
click at [614, 410] on button "Cancel" at bounding box center [573, 401] width 130 height 24
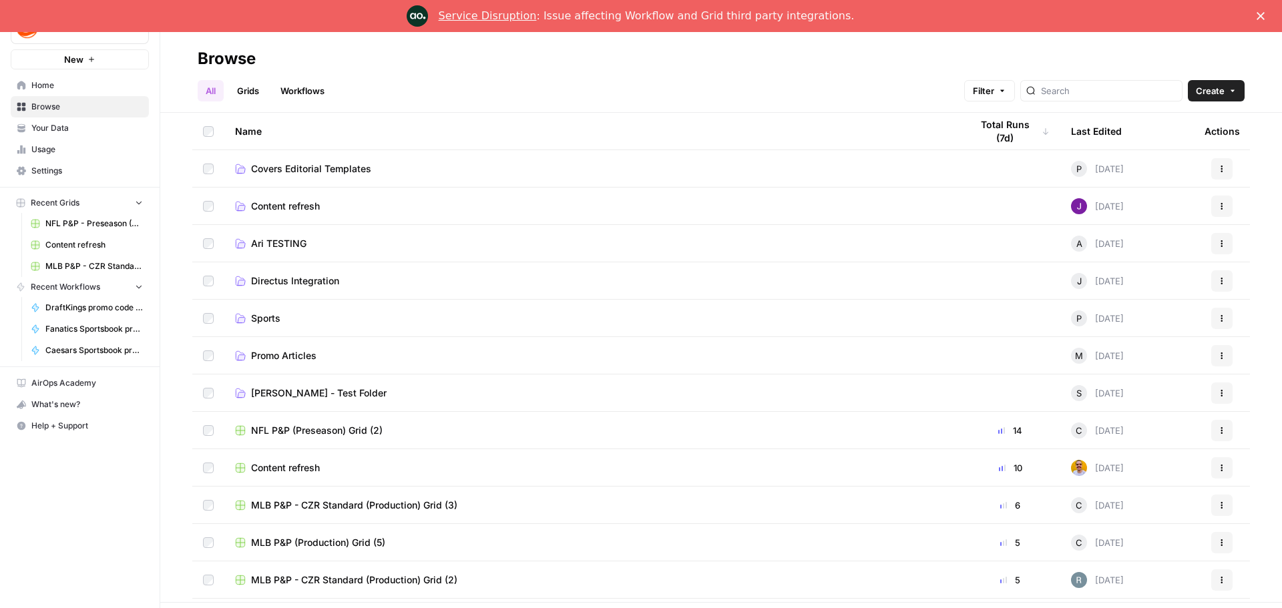
click at [327, 170] on span "Covers Editorial Templates" at bounding box center [311, 168] width 120 height 13
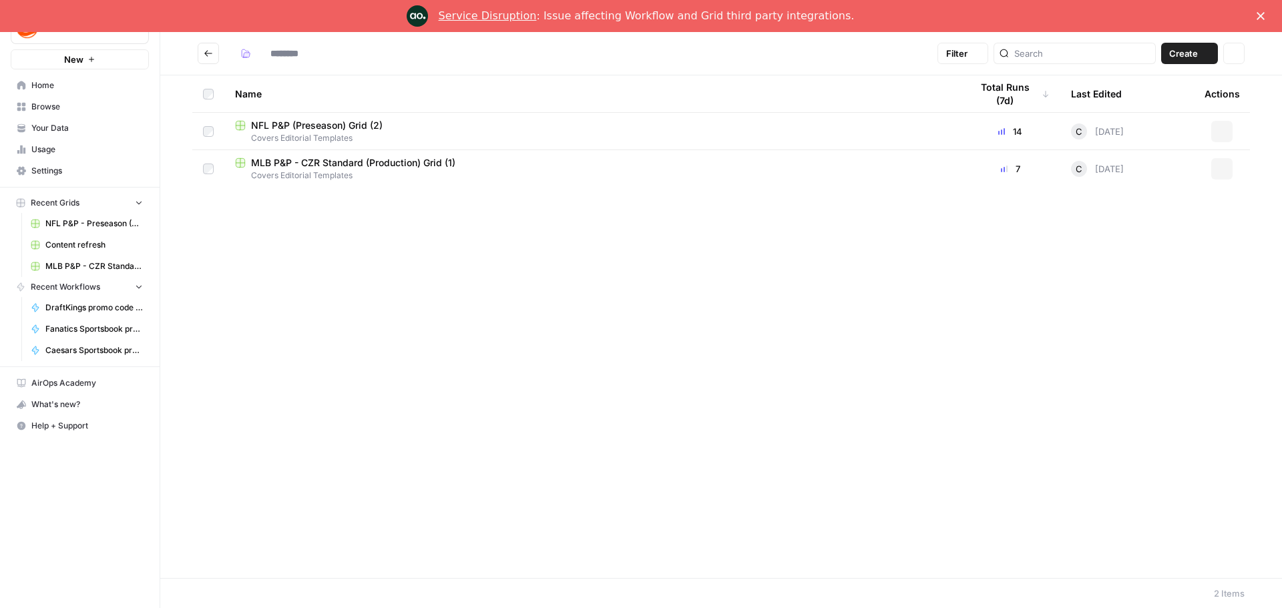
type input "**********"
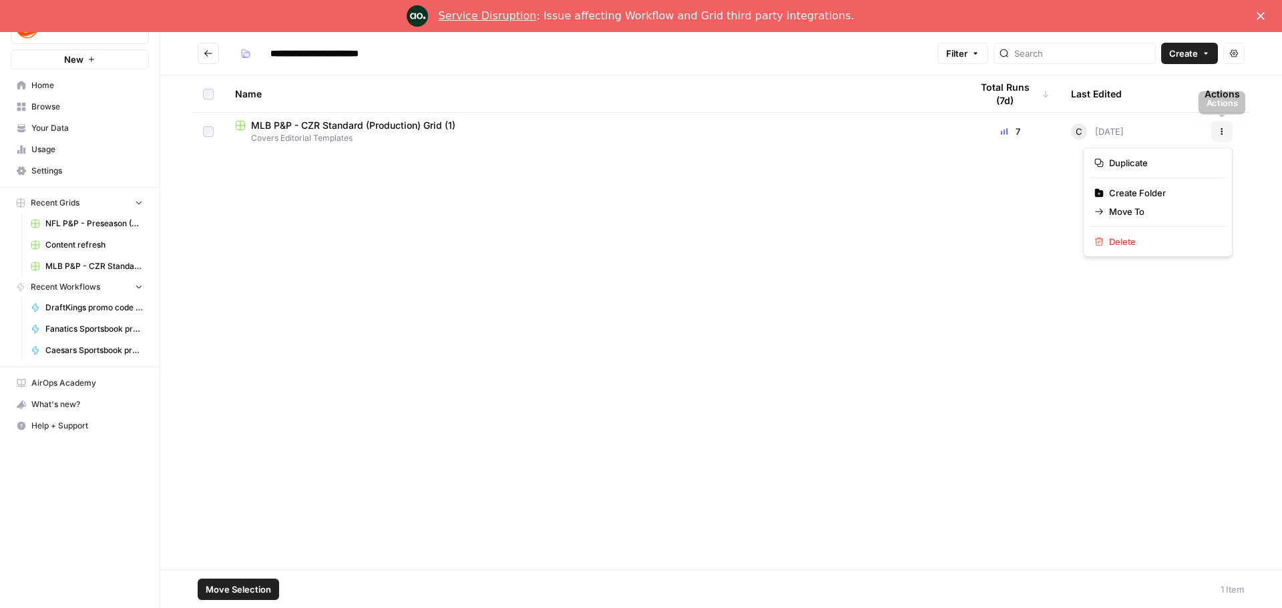
click at [1221, 132] on icon "button" at bounding box center [1222, 132] width 8 height 8
click at [1124, 207] on span "Move To" at bounding box center [1162, 211] width 107 height 13
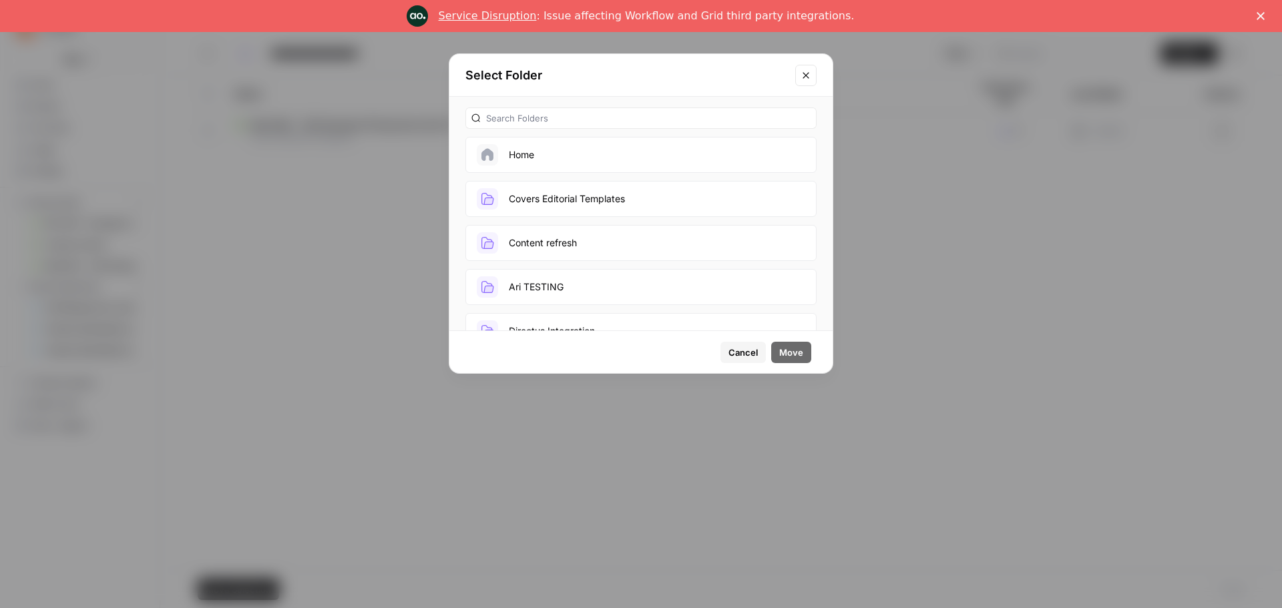
click at [626, 159] on button "Home" at bounding box center [641, 155] width 351 height 36
click at [789, 355] on span "Move" at bounding box center [791, 352] width 24 height 13
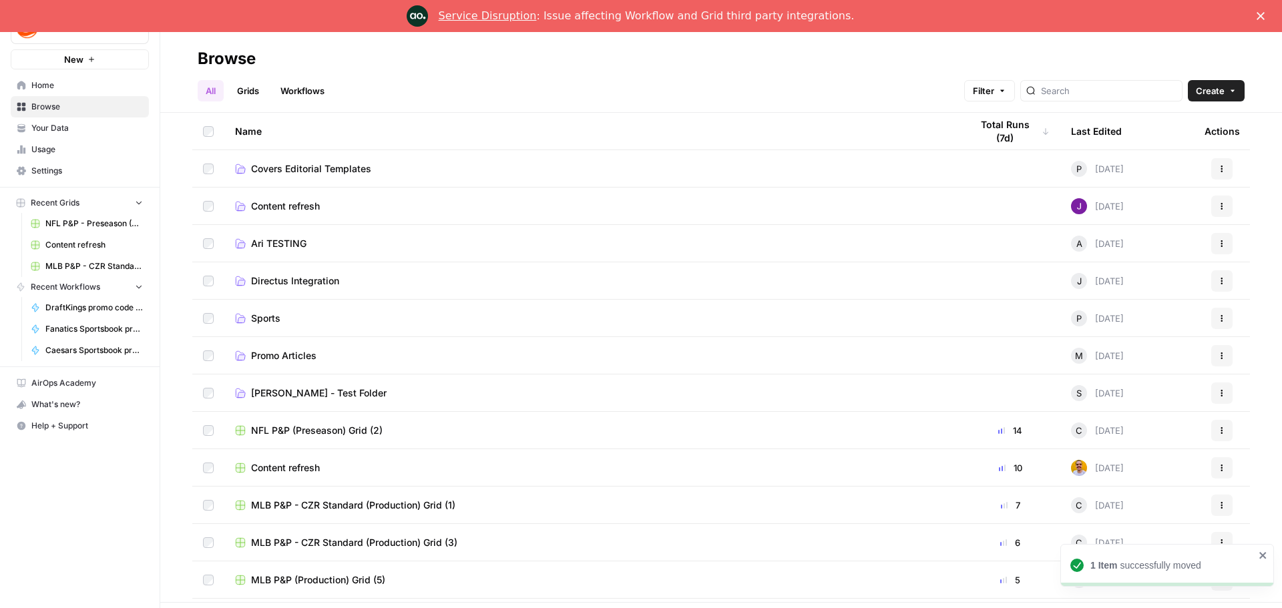
click at [293, 166] on span "Covers Editorial Templates" at bounding box center [311, 168] width 120 height 13
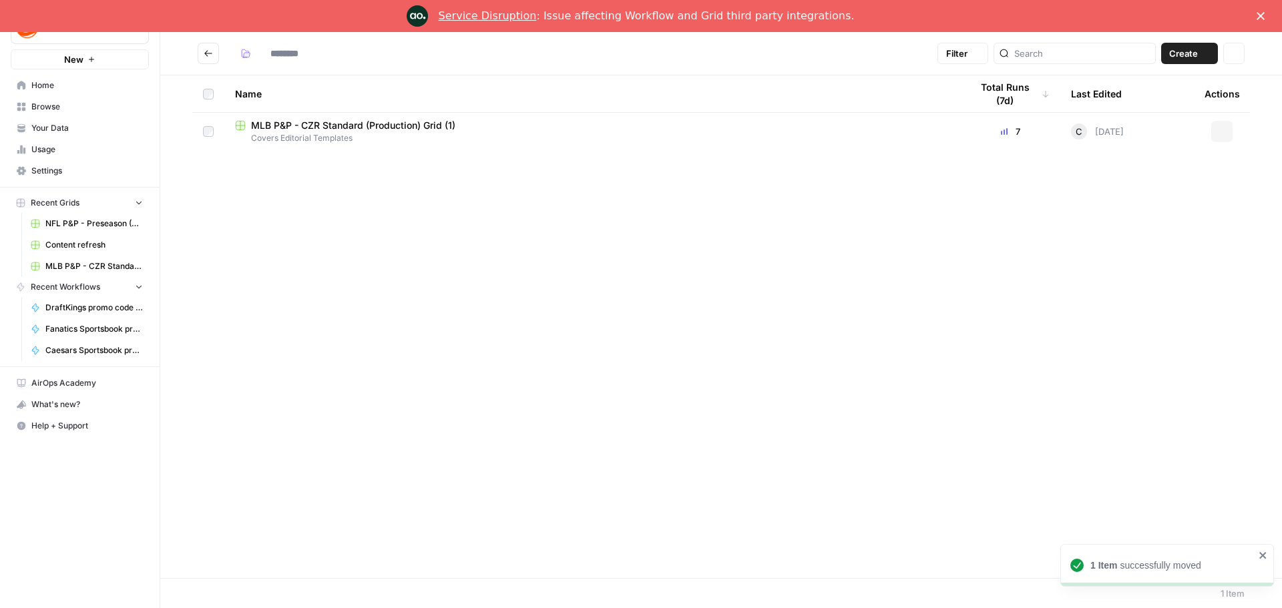
type input "**********"
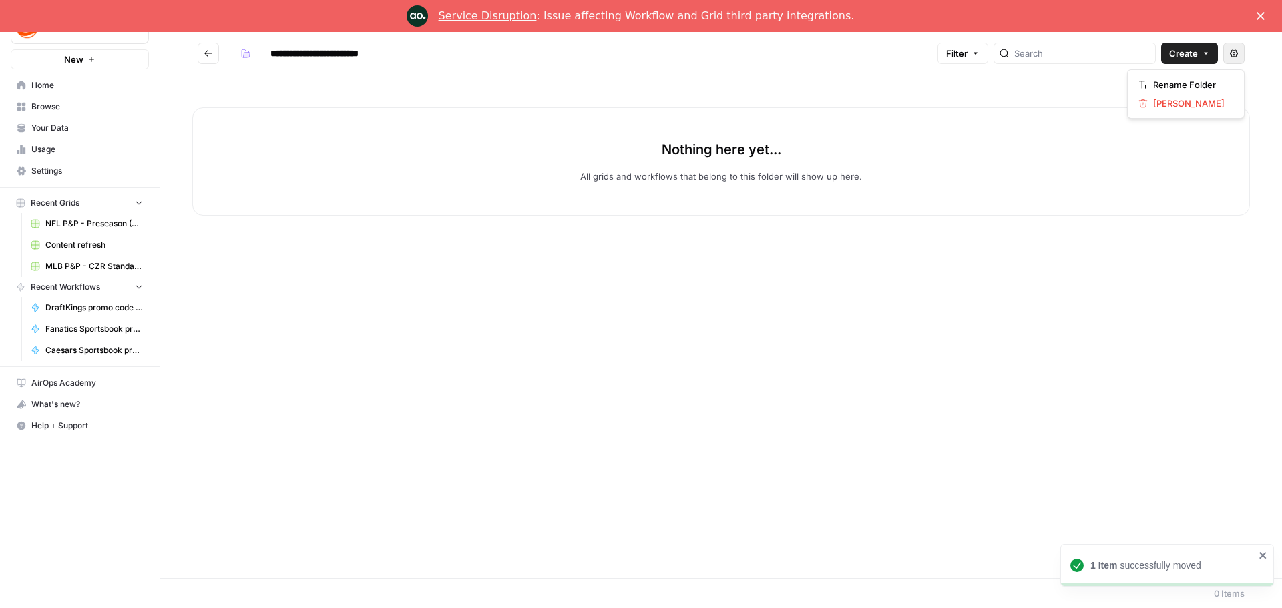
click at [1238, 50] on icon "button" at bounding box center [1234, 53] width 8 height 8
click at [1157, 108] on span "[PERSON_NAME]" at bounding box center [1190, 103] width 75 height 13
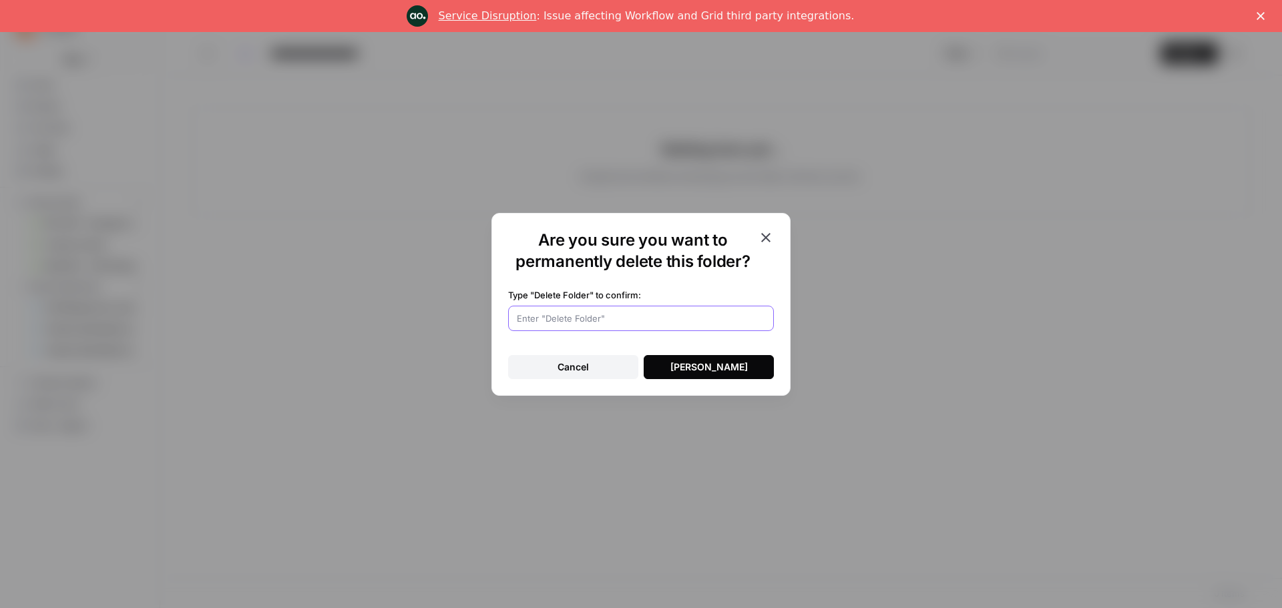
click at [636, 312] on input "Type "Delete Folder" to confirm:" at bounding box center [641, 318] width 248 height 13
type input "[PERSON_NAME]"
click at [698, 375] on button "[PERSON_NAME]" at bounding box center [709, 367] width 130 height 24
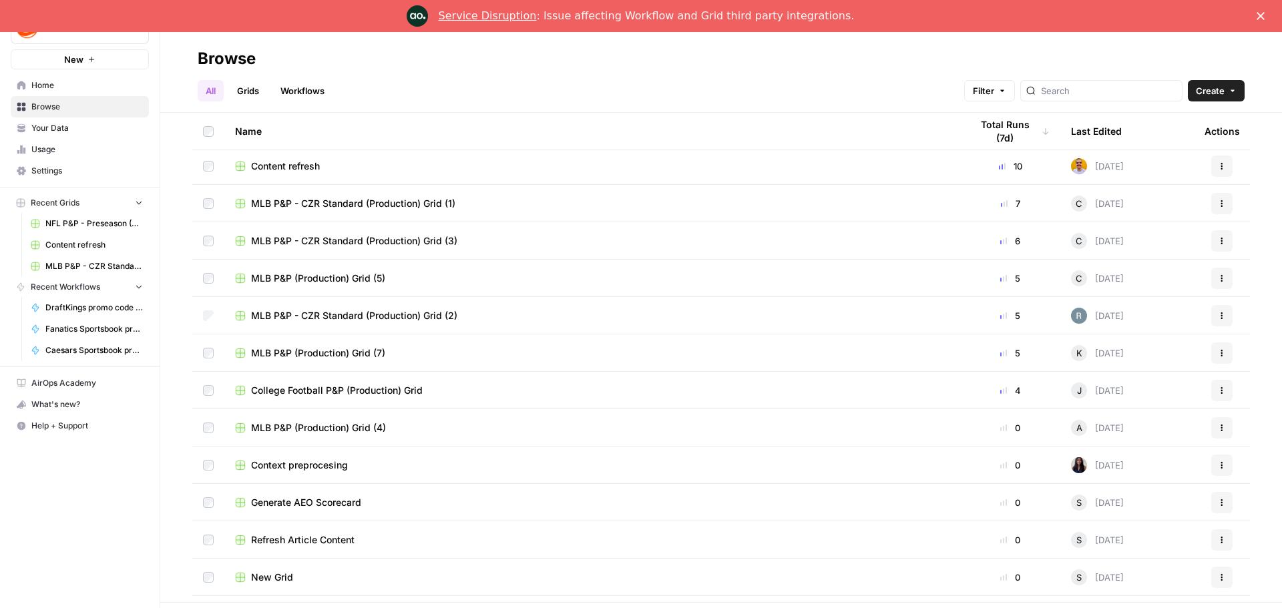
scroll to position [267, 0]
click at [202, 427] on td at bounding box center [208, 425] width 32 height 37
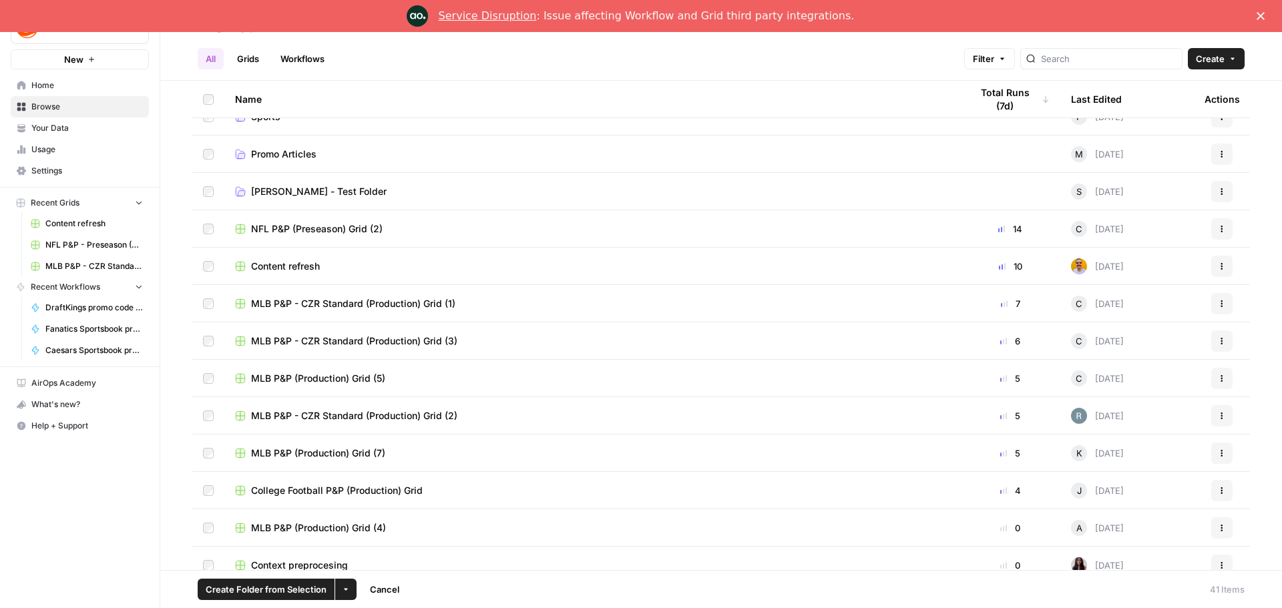
scroll to position [134, 0]
click at [290, 592] on span "Create Folder from Selection" at bounding box center [266, 589] width 121 height 13
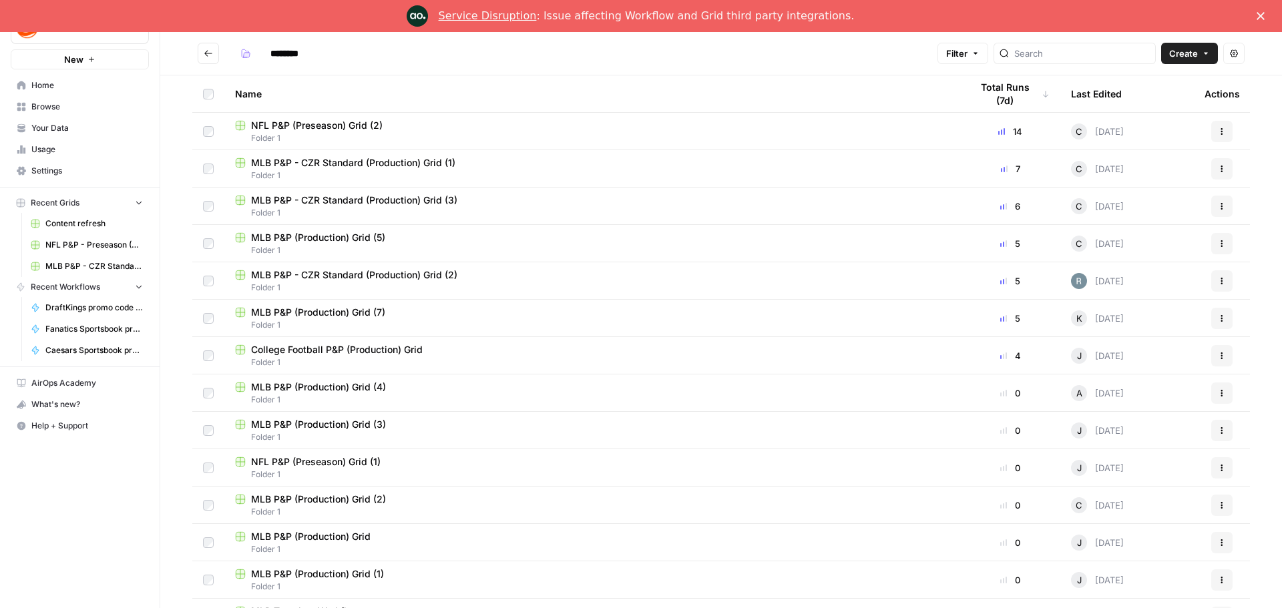
click at [301, 51] on input "********" at bounding box center [301, 53] width 75 height 21
click at [305, 54] on input "********" at bounding box center [301, 53] width 75 height 21
type input "**********"
click at [412, 54] on h2 "**********" at bounding box center [565, 53] width 735 height 21
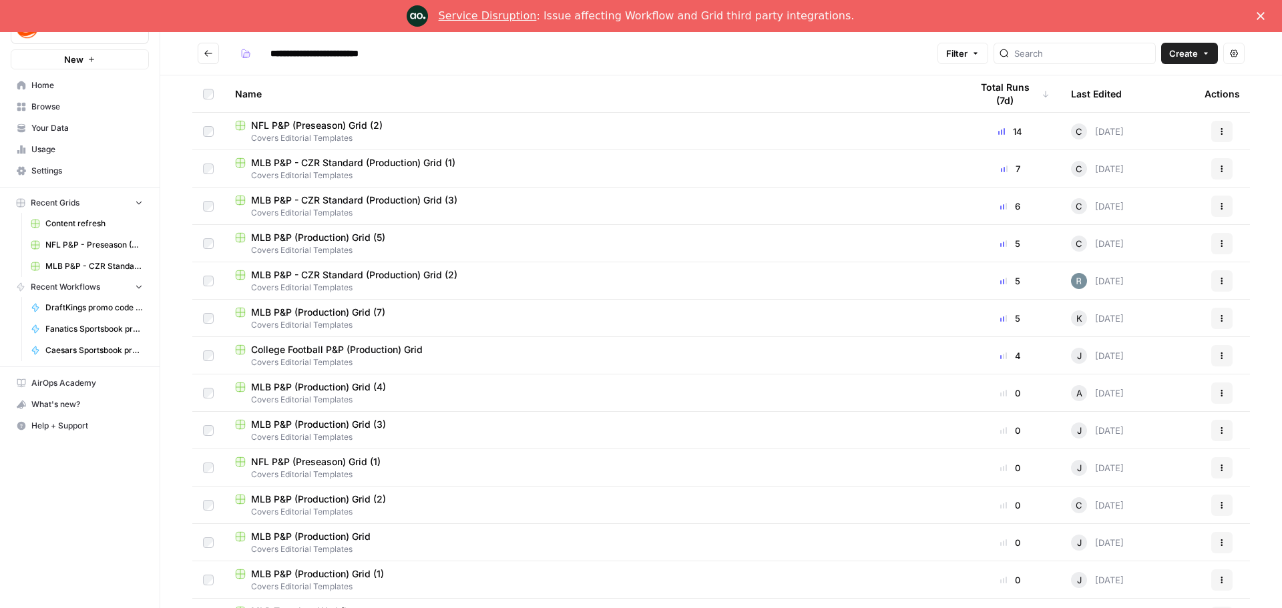
click at [444, 59] on h2 "**********" at bounding box center [565, 53] width 735 height 21
click at [246, 55] on icon "button" at bounding box center [247, 55] width 7 height 5
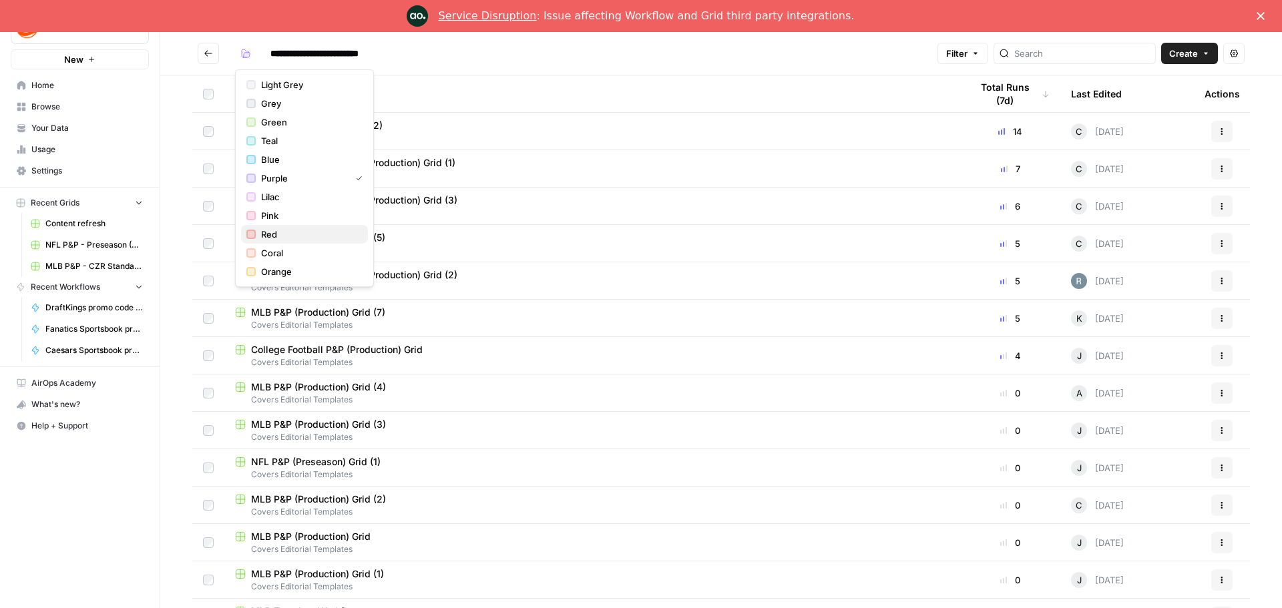
click at [279, 241] on button "Red" at bounding box center [304, 234] width 127 height 19
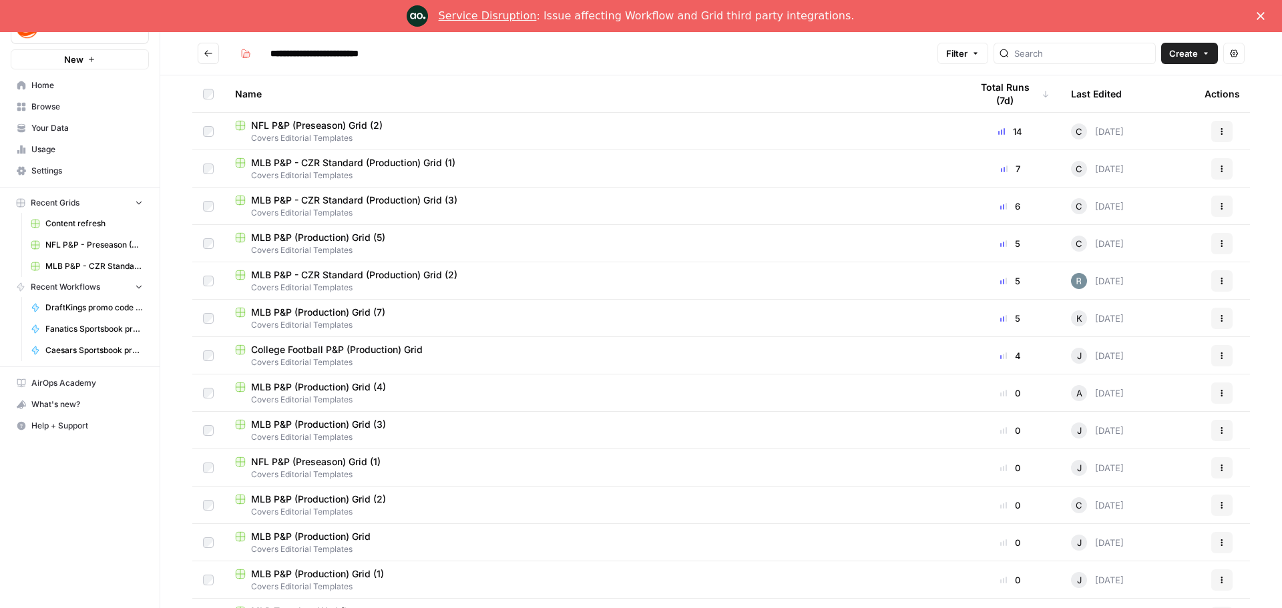
click at [354, 53] on input "**********" at bounding box center [330, 53] width 133 height 21
click at [1200, 51] on button "Create" at bounding box center [1189, 53] width 57 height 21
click at [809, 72] on header "**********" at bounding box center [721, 53] width 1122 height 43
